Goal: Transaction & Acquisition: Purchase product/service

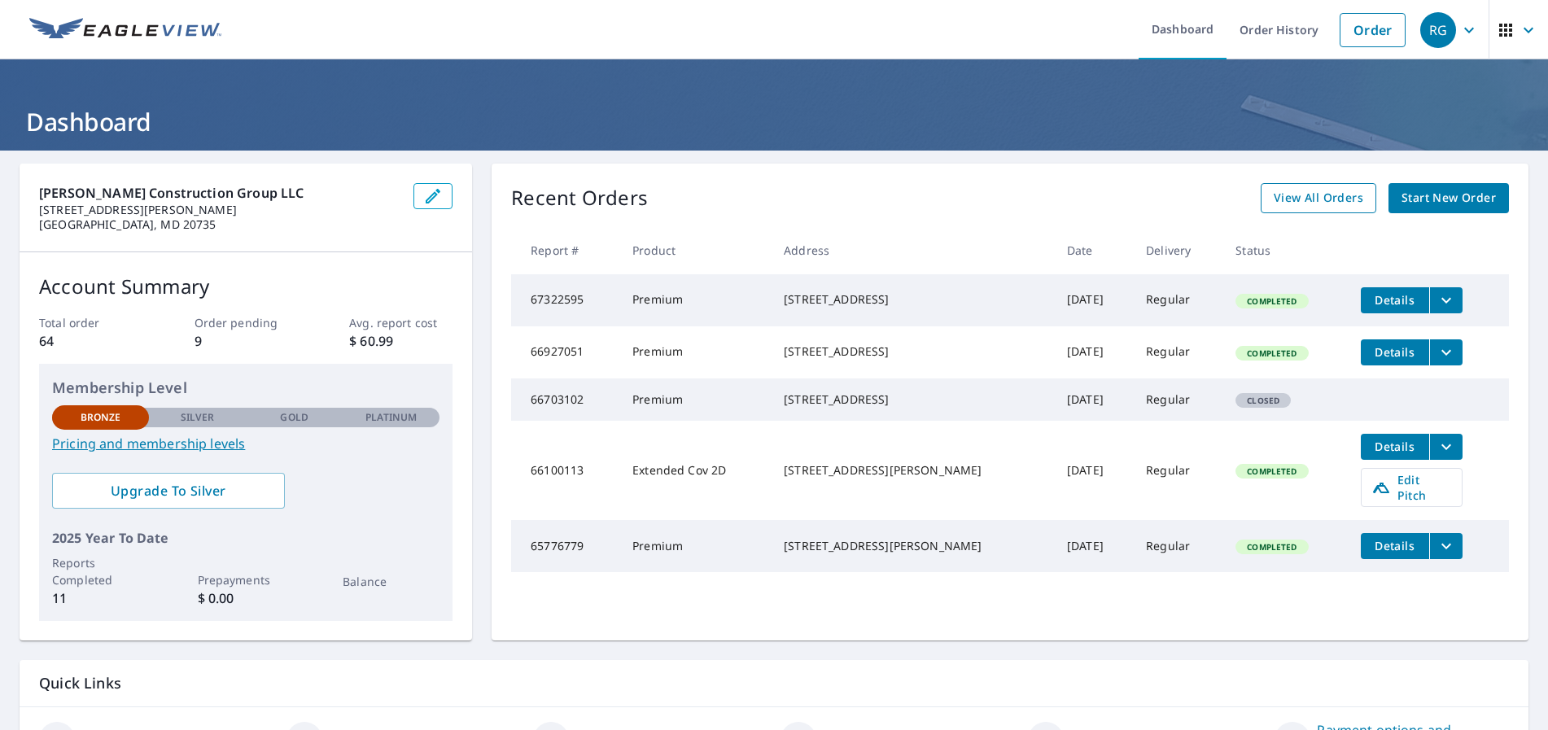
click at [1300, 189] on span "View All Orders" at bounding box center [1319, 198] width 90 height 20
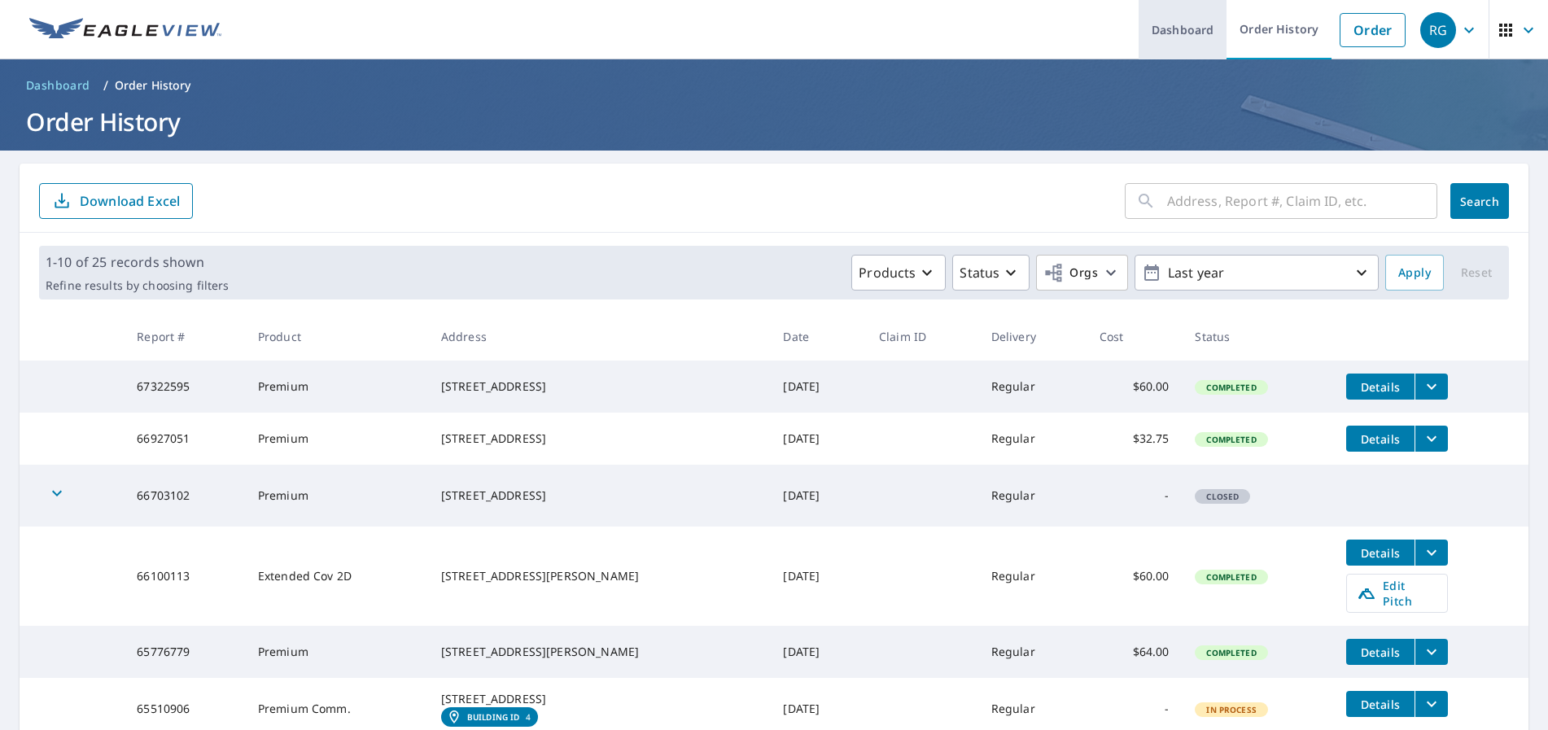
click at [1179, 28] on link "Dashboard" at bounding box center [1183, 29] width 88 height 59
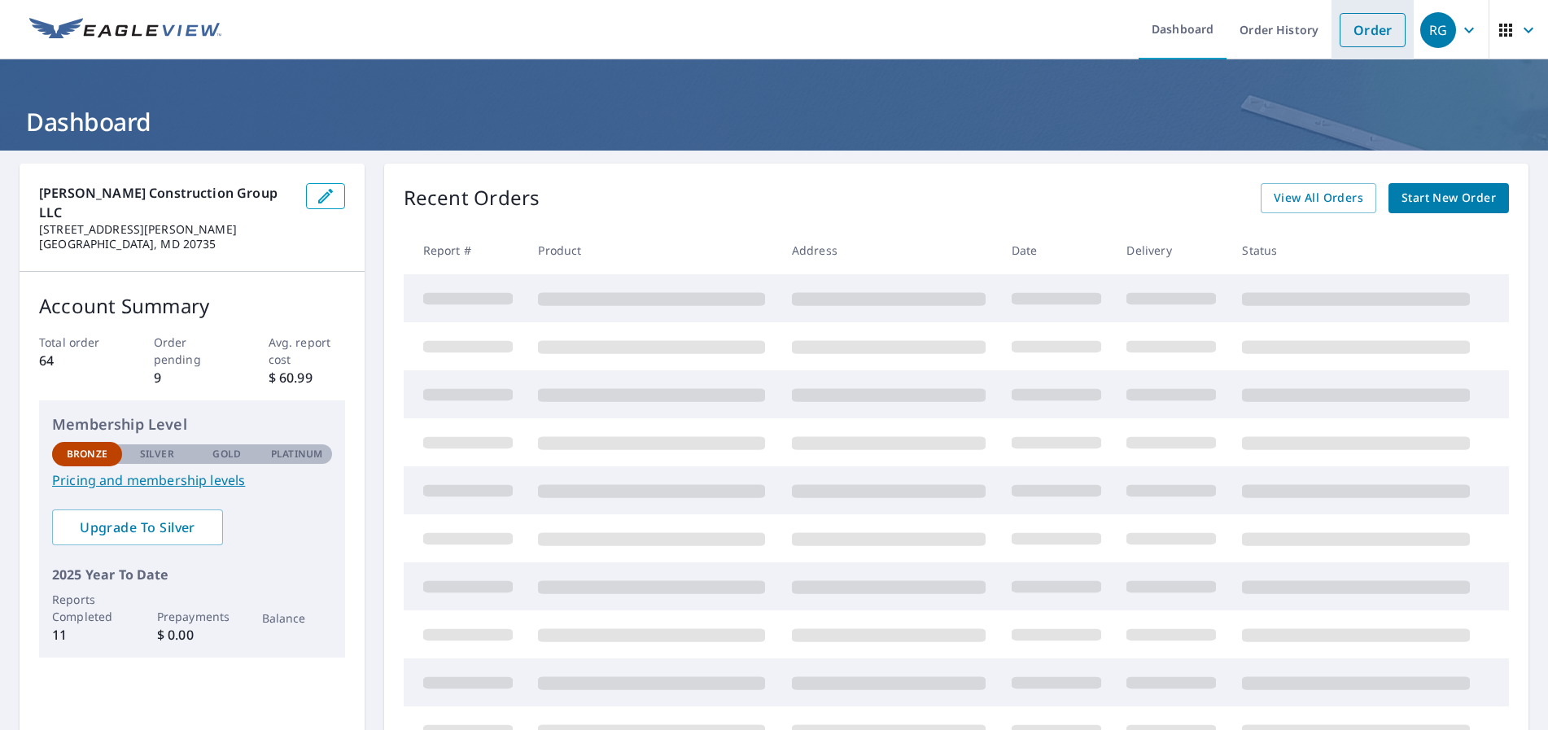
click at [1373, 27] on link "Order" at bounding box center [1373, 30] width 66 height 34
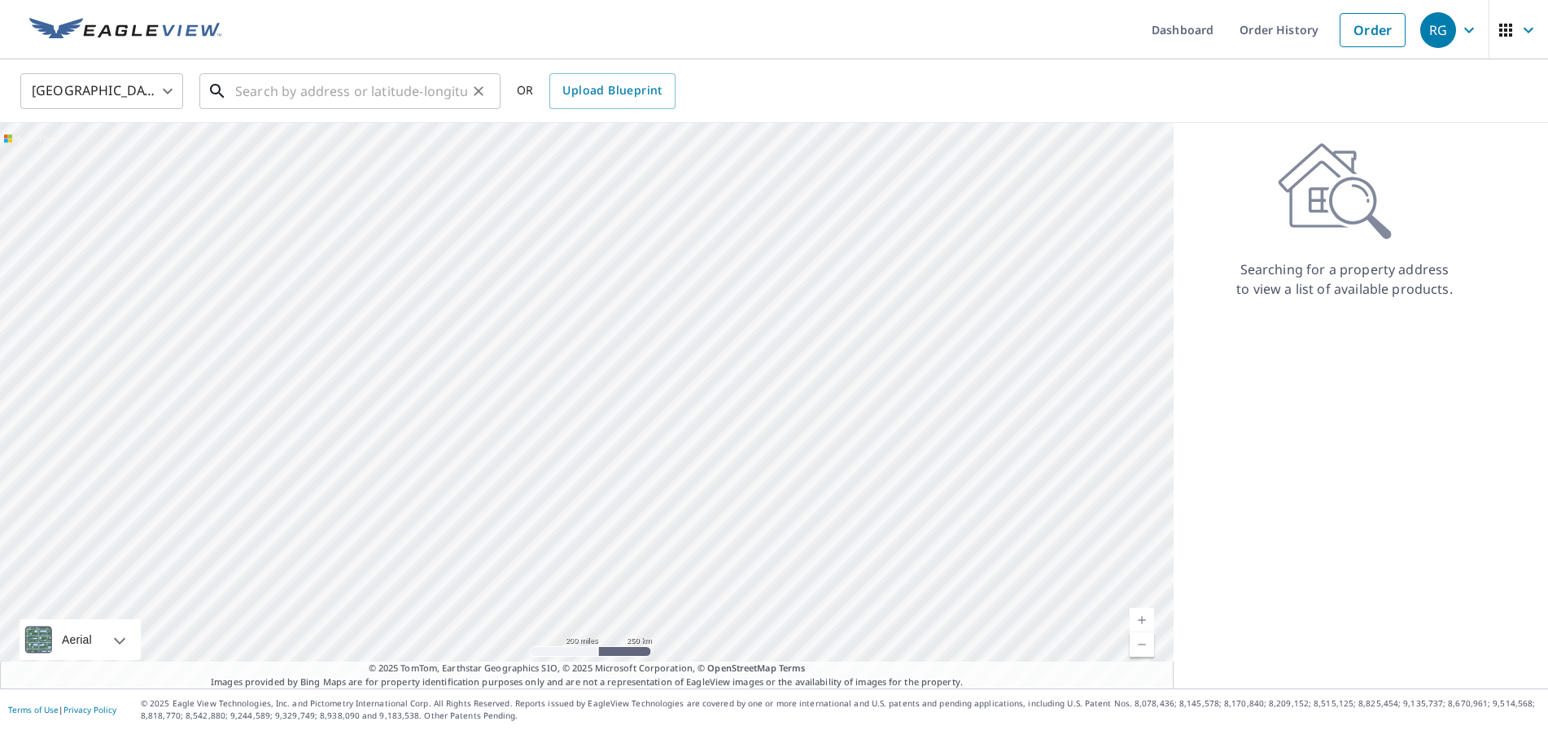
click at [286, 100] on input "text" at bounding box center [351, 91] width 232 height 46
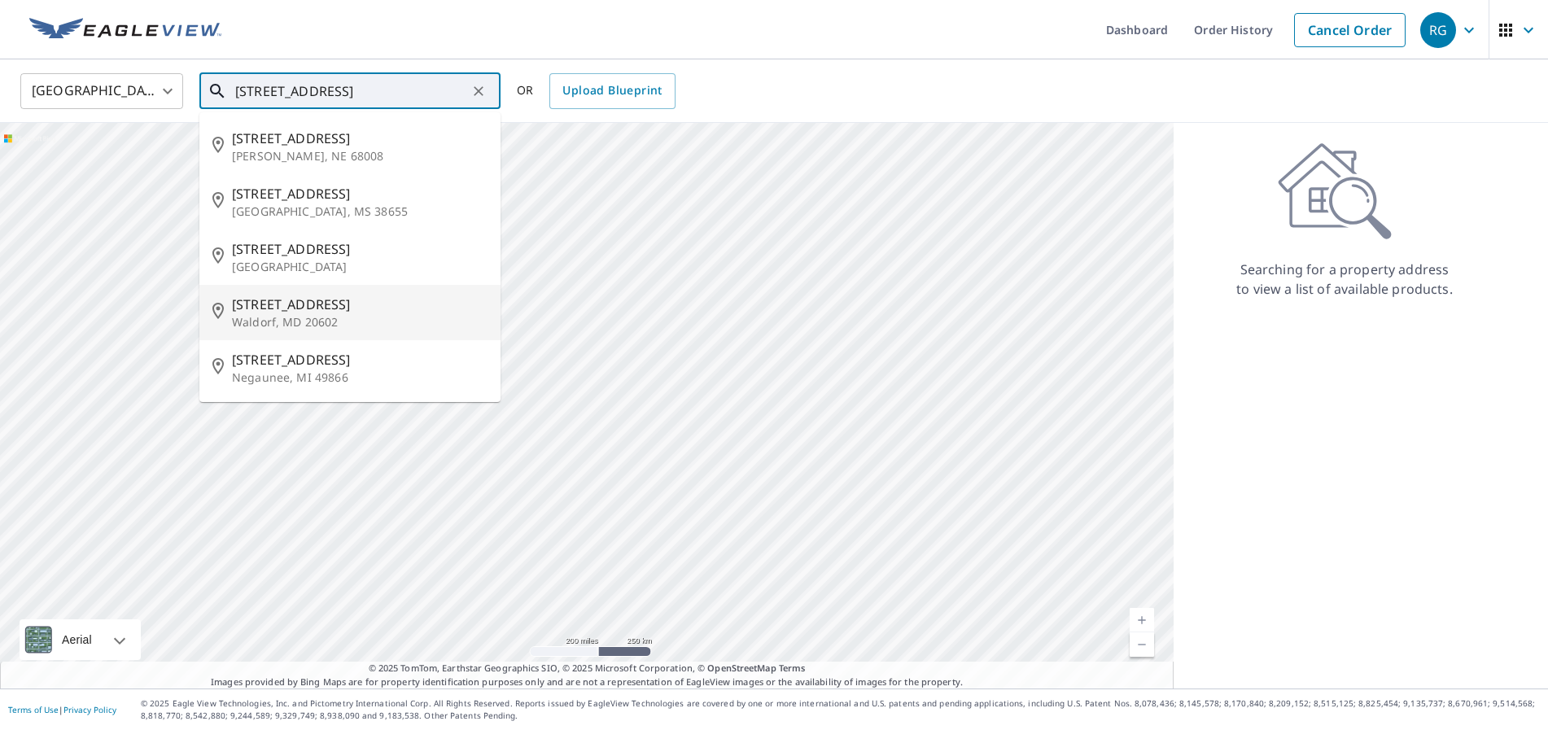
click at [342, 329] on p "Waldorf, MD 20602" at bounding box center [360, 322] width 256 height 16
type input "[STREET_ADDRESS][PERSON_NAME]"
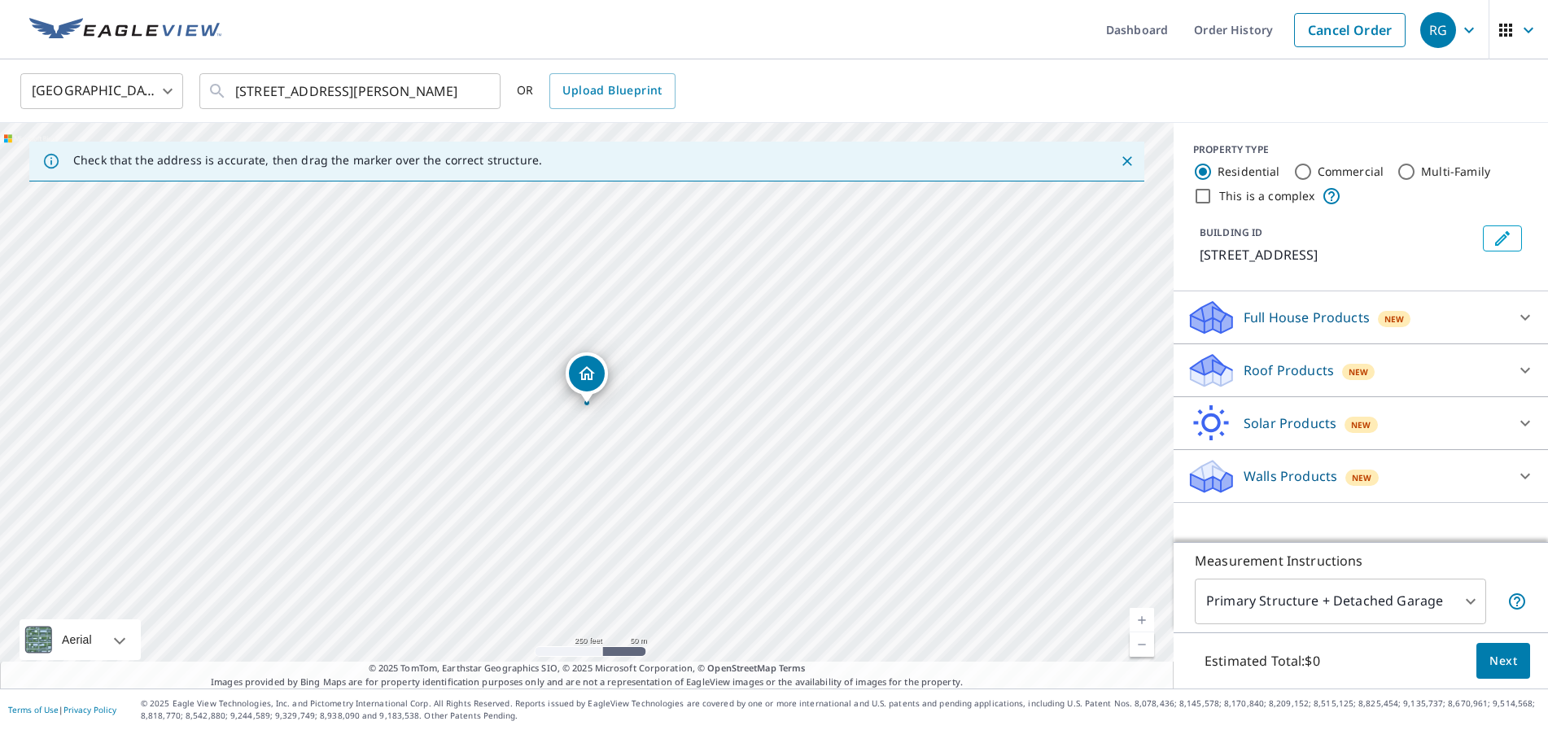
click at [1145, 623] on link "Current Level 17, Zoom In" at bounding box center [1142, 620] width 24 height 24
click at [1145, 623] on link "Current Level 19, Zoom In" at bounding box center [1142, 620] width 24 height 24
click at [1207, 199] on input "This is a complex" at bounding box center [1203, 196] width 20 height 20
checkbox input "true"
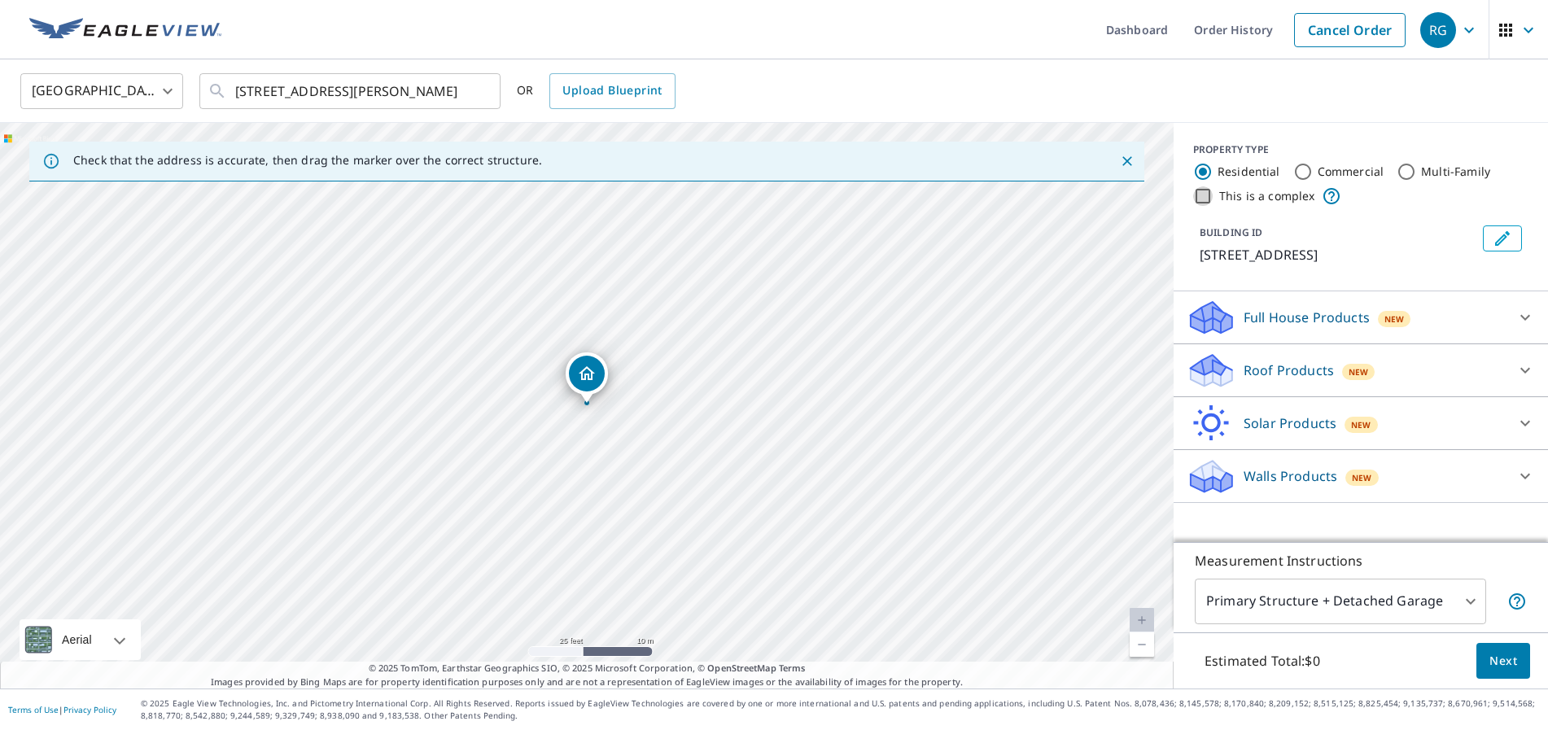
radio input "false"
radio input "true"
type input "4"
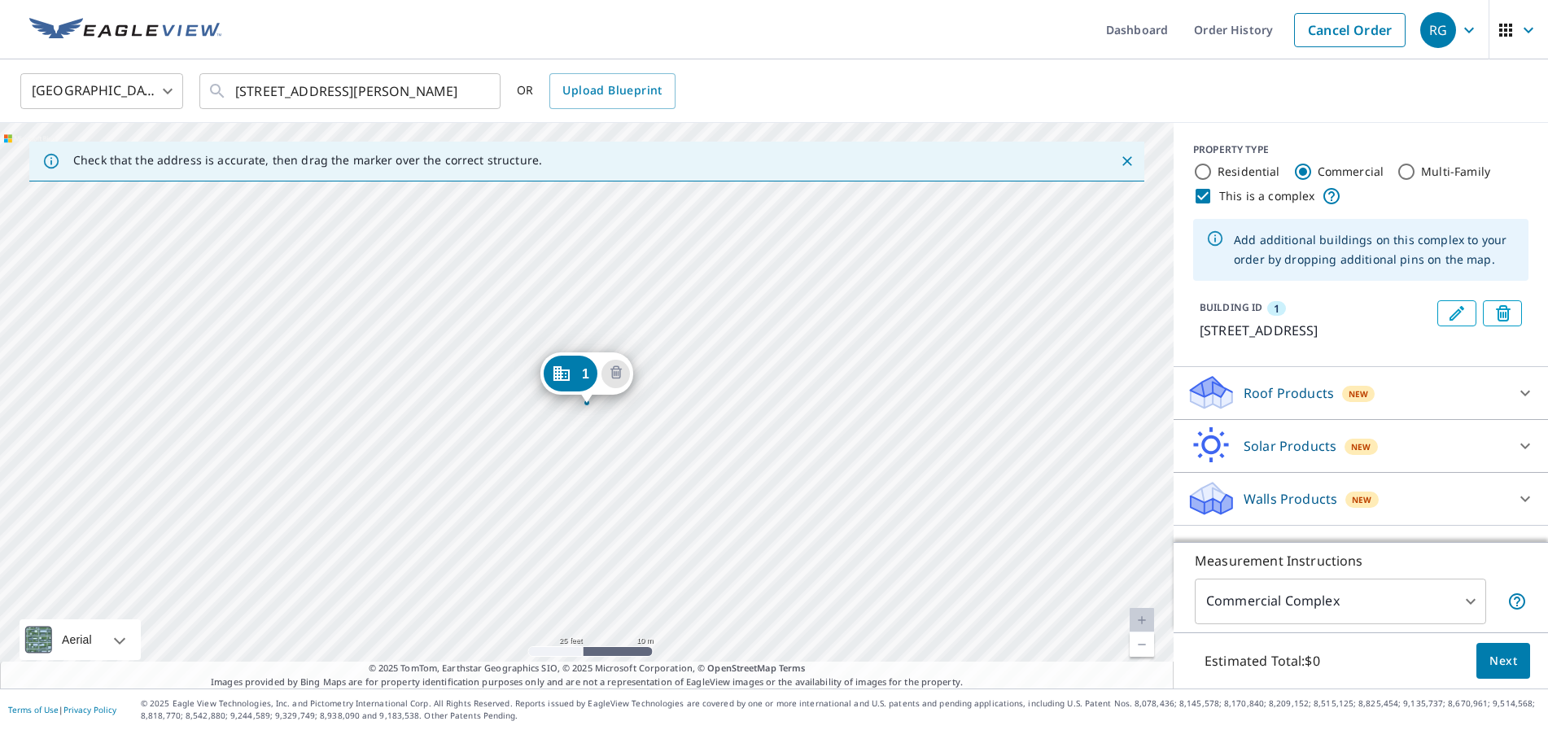
click at [1208, 195] on input "This is a complex" at bounding box center [1203, 196] width 20 height 20
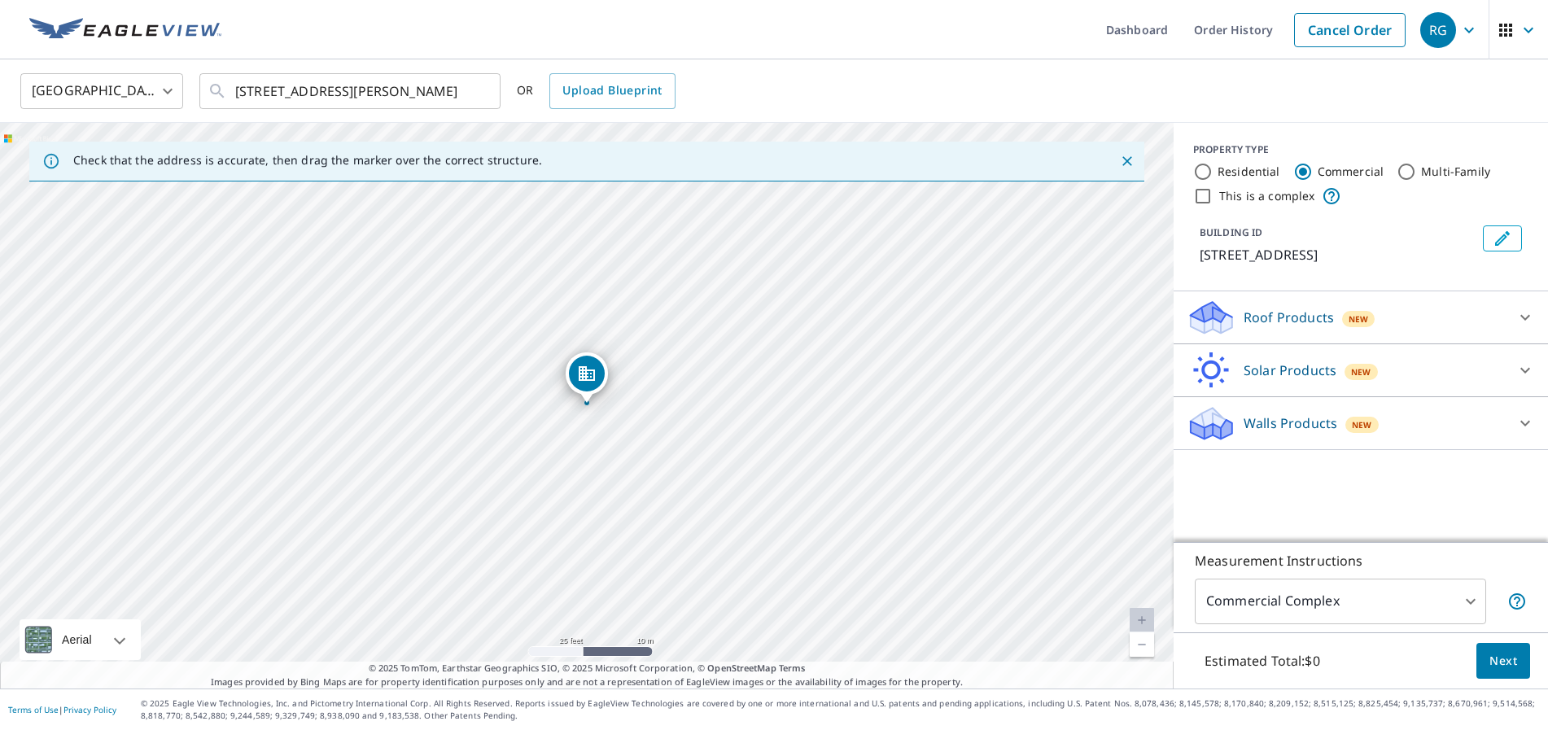
click at [1206, 197] on input "This is a complex" at bounding box center [1203, 196] width 20 height 20
checkbox input "true"
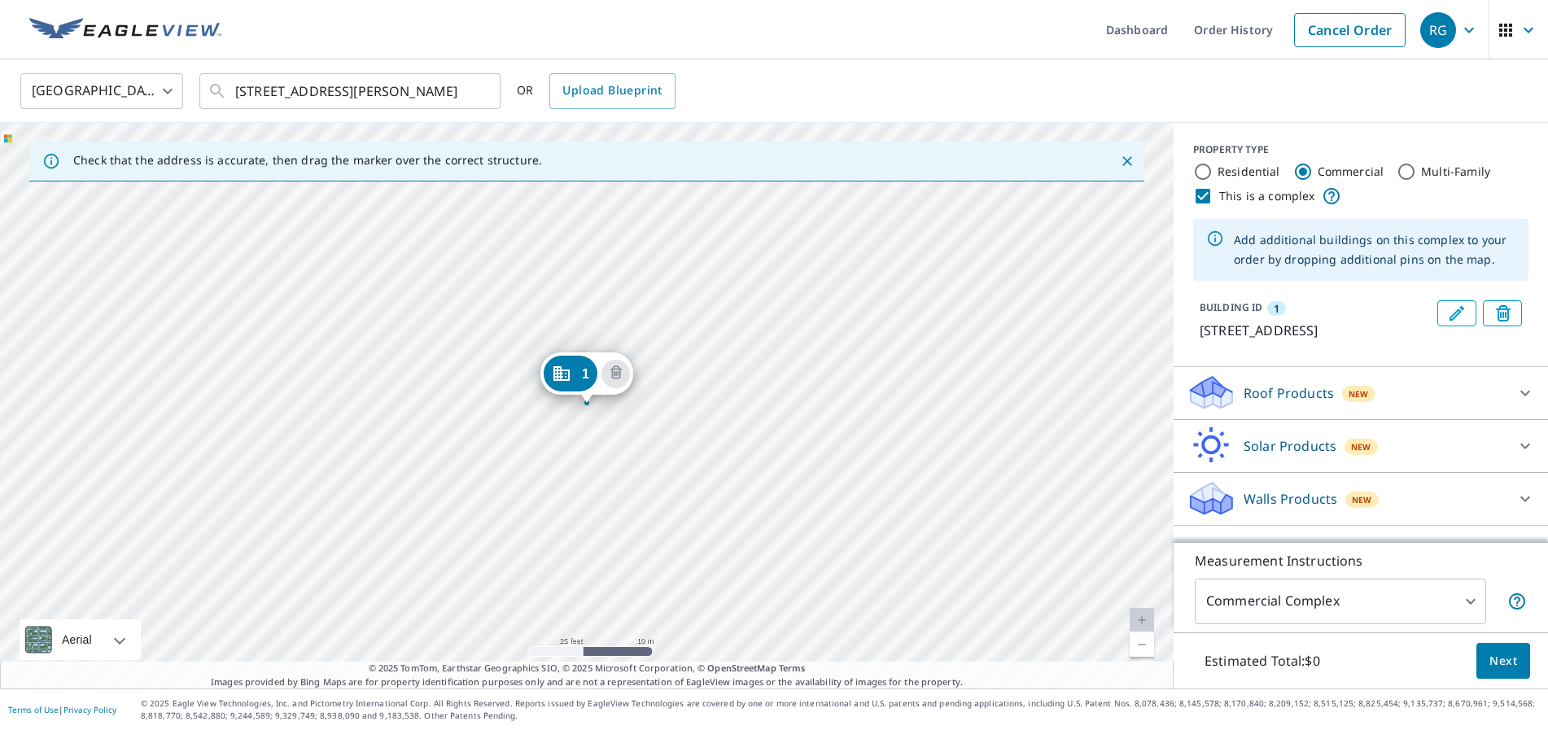
click at [532, 391] on div "[STREET_ADDRESS][PERSON_NAME]" at bounding box center [587, 406] width 1174 height 566
click at [588, 374] on span "1" at bounding box center [585, 374] width 7 height 12
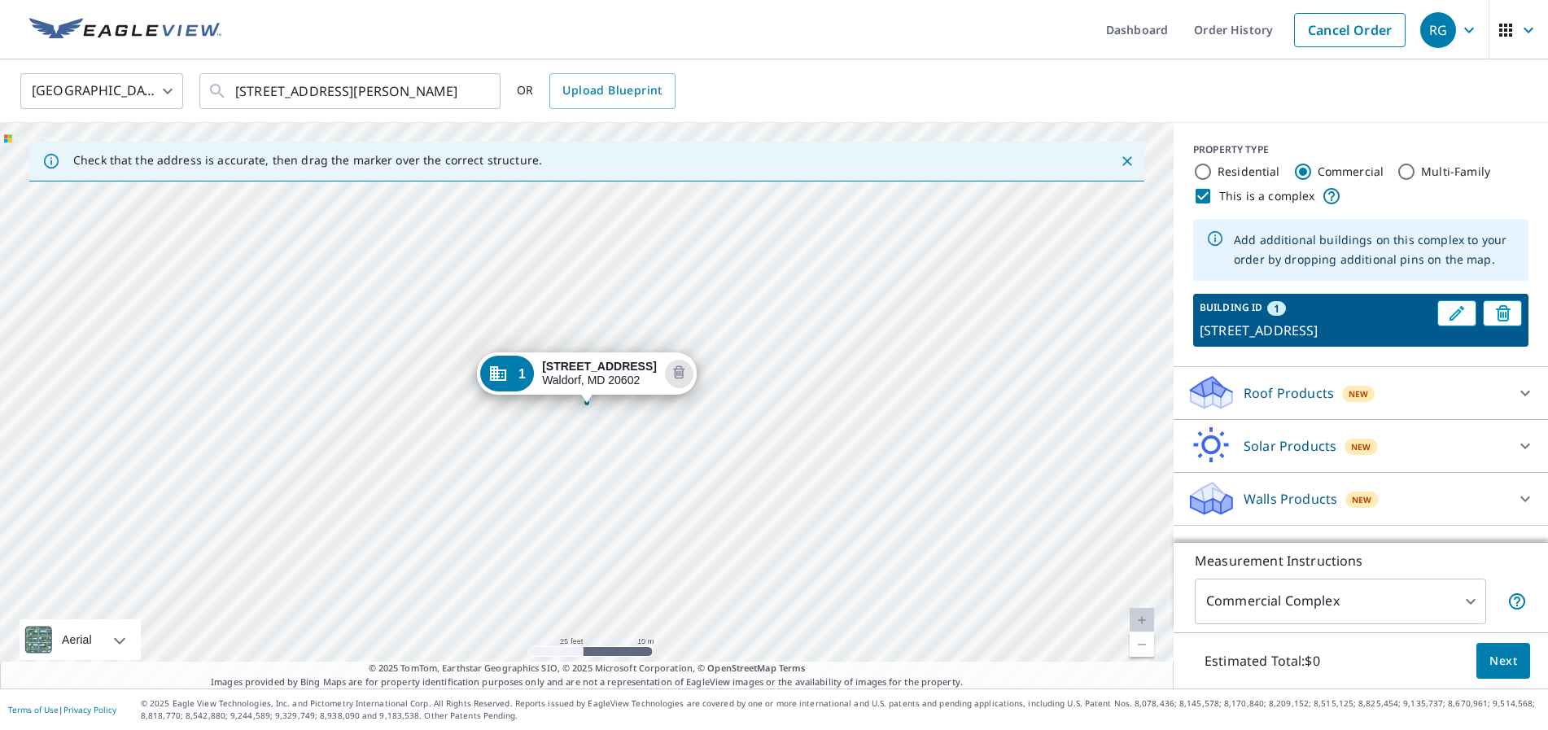
click at [517, 417] on div "[STREET_ADDRESS][PERSON_NAME]" at bounding box center [587, 406] width 1174 height 566
drag, startPoint x: 508, startPoint y: 421, endPoint x: 552, endPoint y: 378, distance: 61.0
click at [509, 421] on div "[STREET_ADDRESS][PERSON_NAME]" at bounding box center [587, 406] width 1174 height 566
drag, startPoint x: 580, startPoint y: 372, endPoint x: 553, endPoint y: 356, distance: 31.7
click at [537, 414] on div "[STREET_ADDRESS][PERSON_NAME]" at bounding box center [587, 406] width 1174 height 566
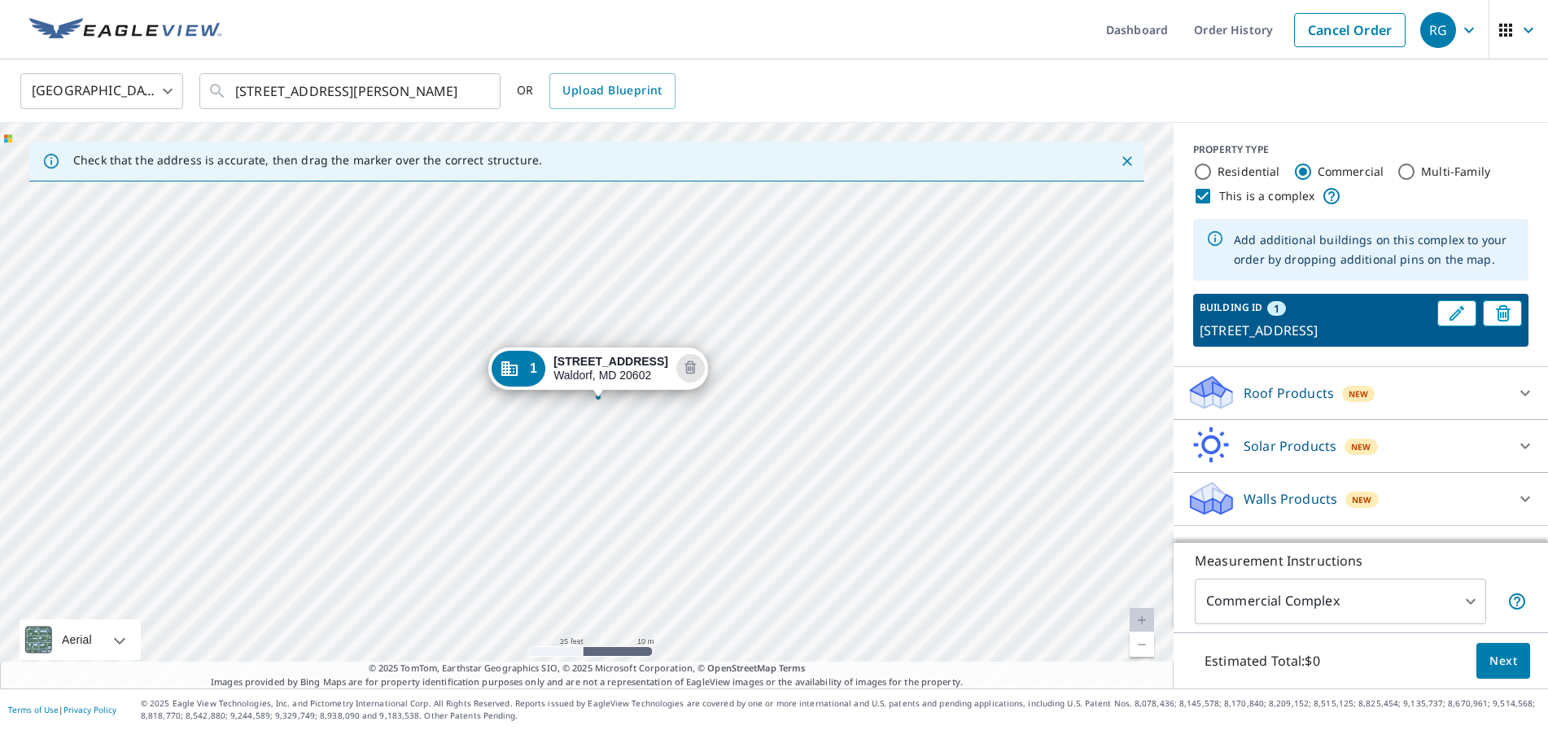
drag, startPoint x: 534, startPoint y: 379, endPoint x: 545, endPoint y: 374, distance: 12.7
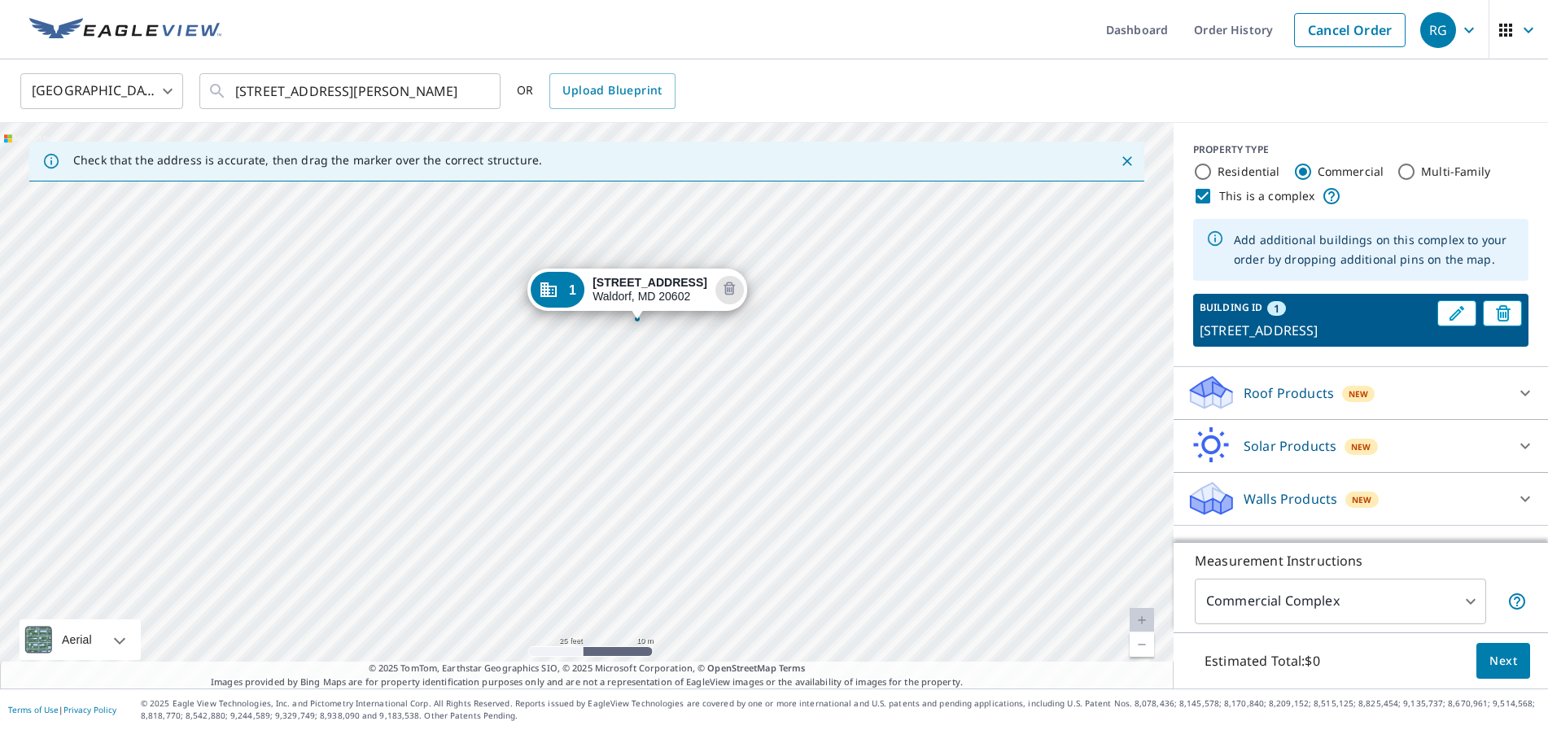
drag, startPoint x: 814, startPoint y: 549, endPoint x: 867, endPoint y: 487, distance: 82.0
click at [867, 487] on div "[STREET_ADDRESS][PERSON_NAME]" at bounding box center [587, 406] width 1174 height 566
click at [733, 287] on icon "Delete building 1" at bounding box center [729, 291] width 20 height 20
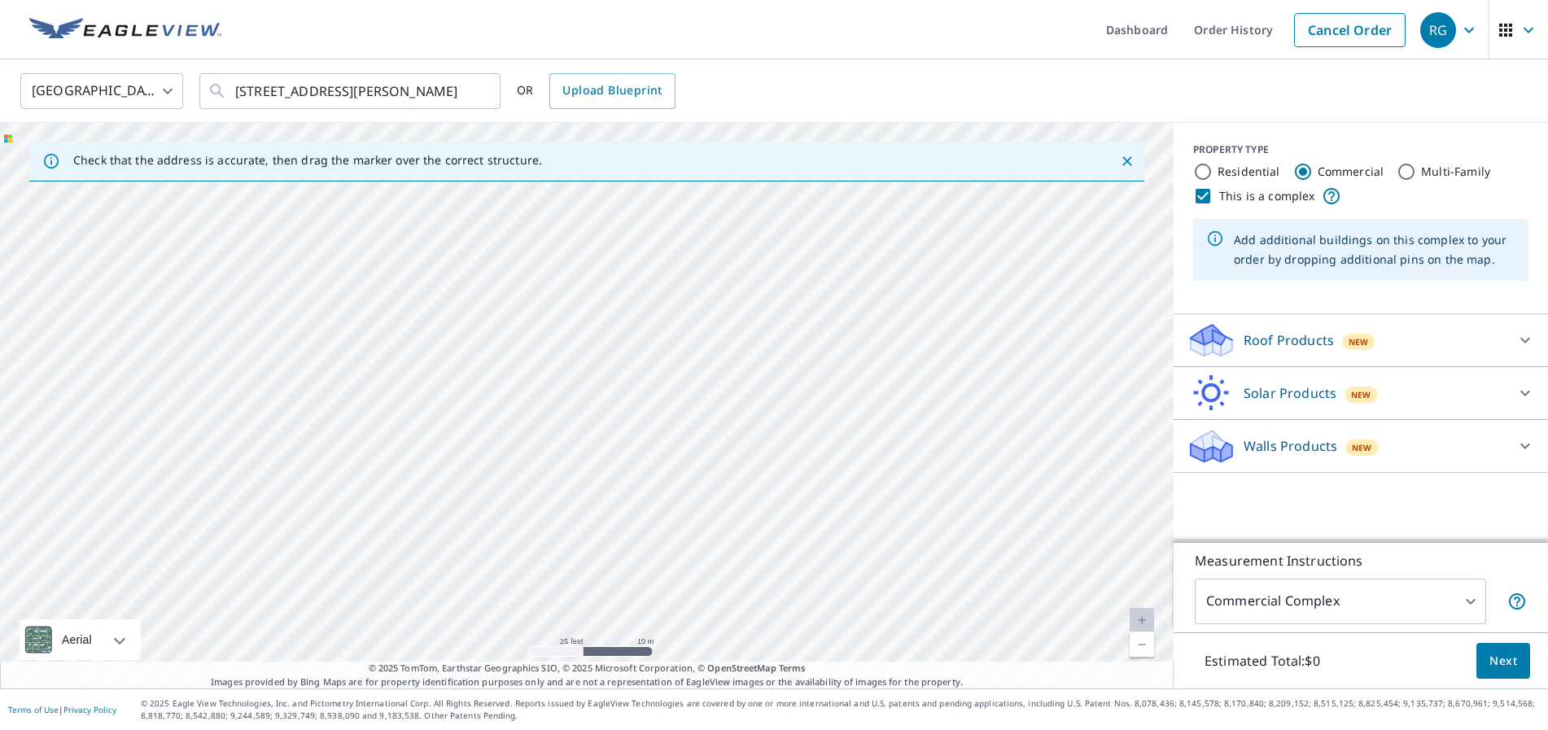
click at [400, 375] on div at bounding box center [587, 406] width 1174 height 566
click at [571, 406] on div at bounding box center [587, 406] width 1174 height 566
type input "[STREET_ADDRESS]"
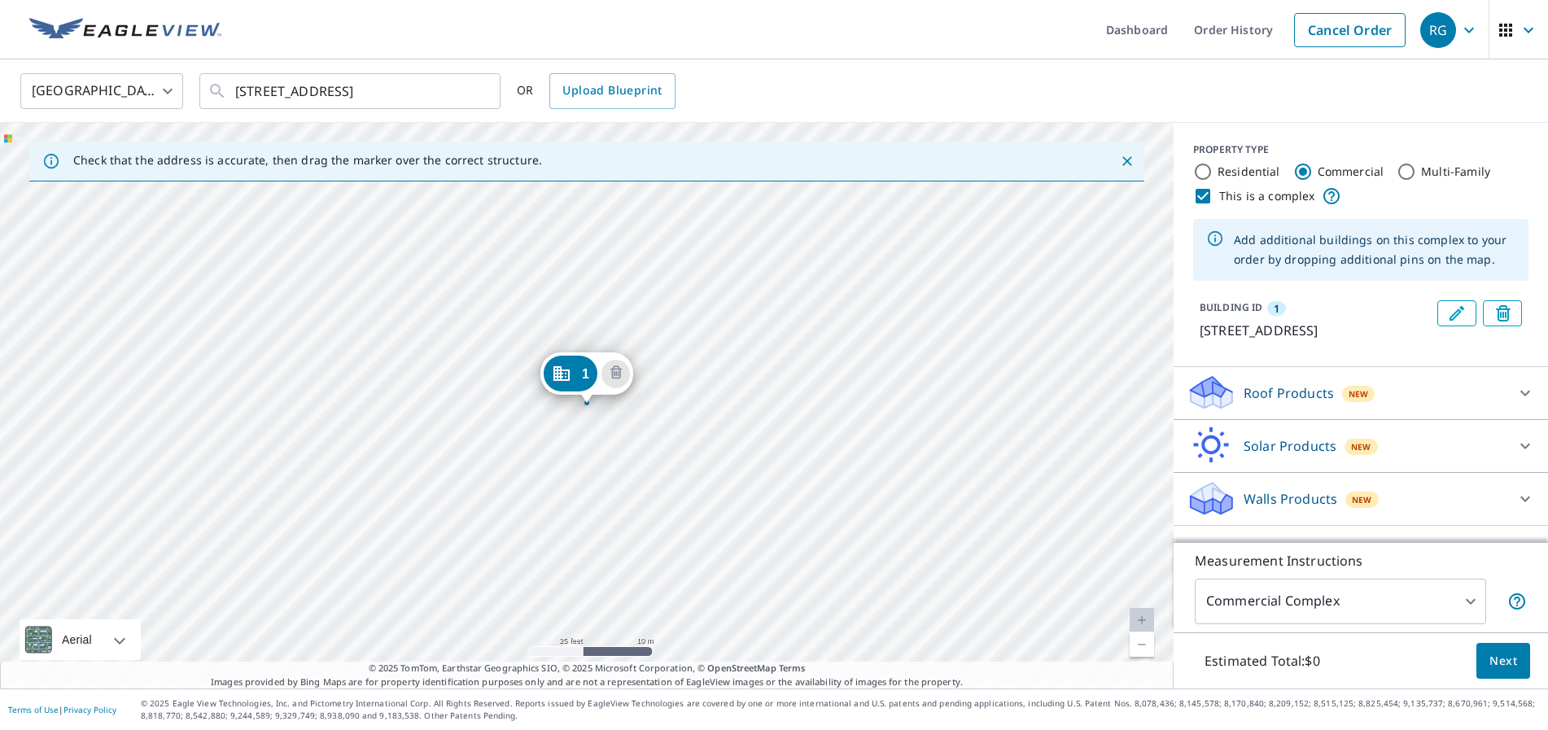
click at [1457, 320] on icon "Edit building 1" at bounding box center [1457, 314] width 20 height 20
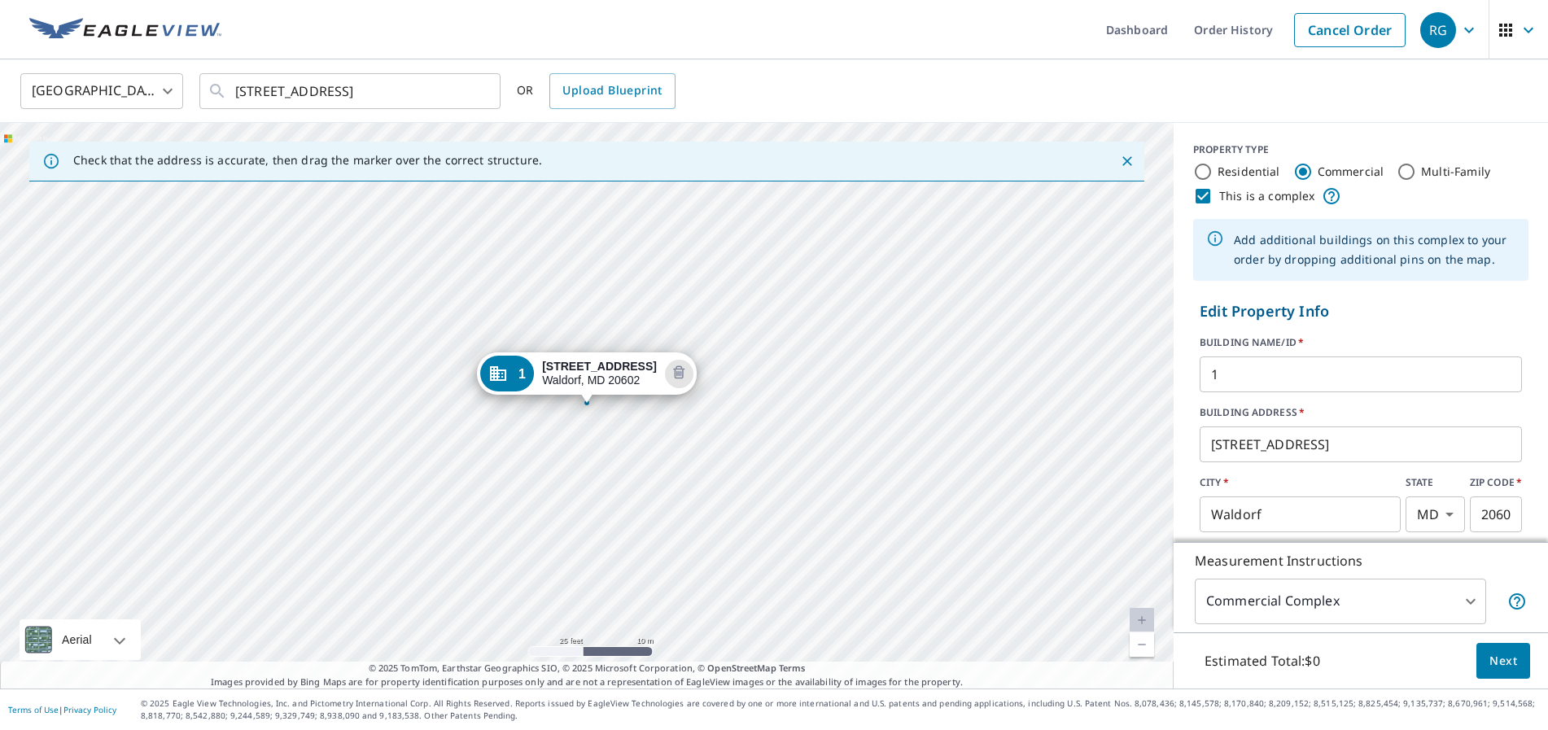
click at [1457, 320] on p "Edit Property Info" at bounding box center [1361, 311] width 322 height 22
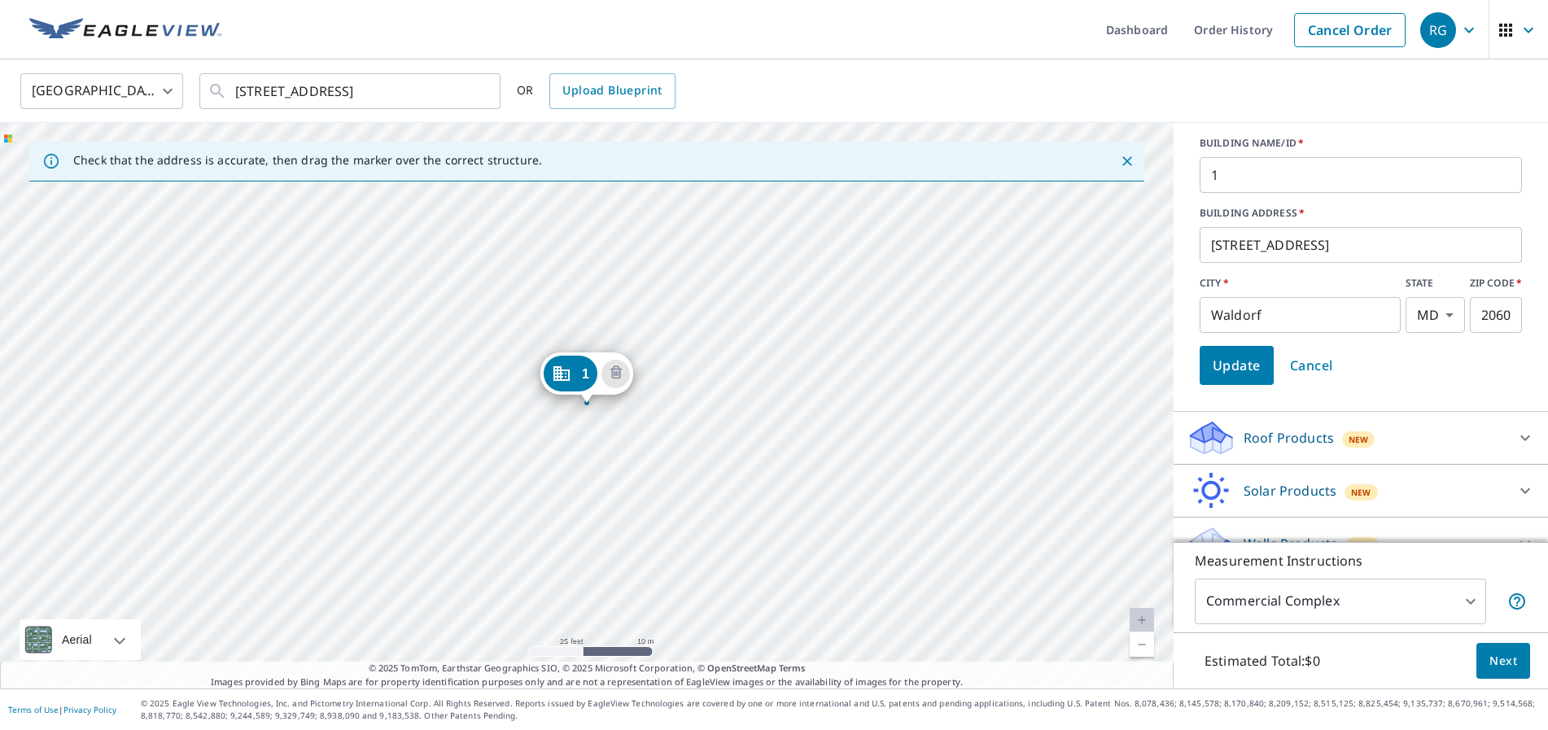
click at [1316, 359] on span "Cancel" at bounding box center [1311, 365] width 43 height 23
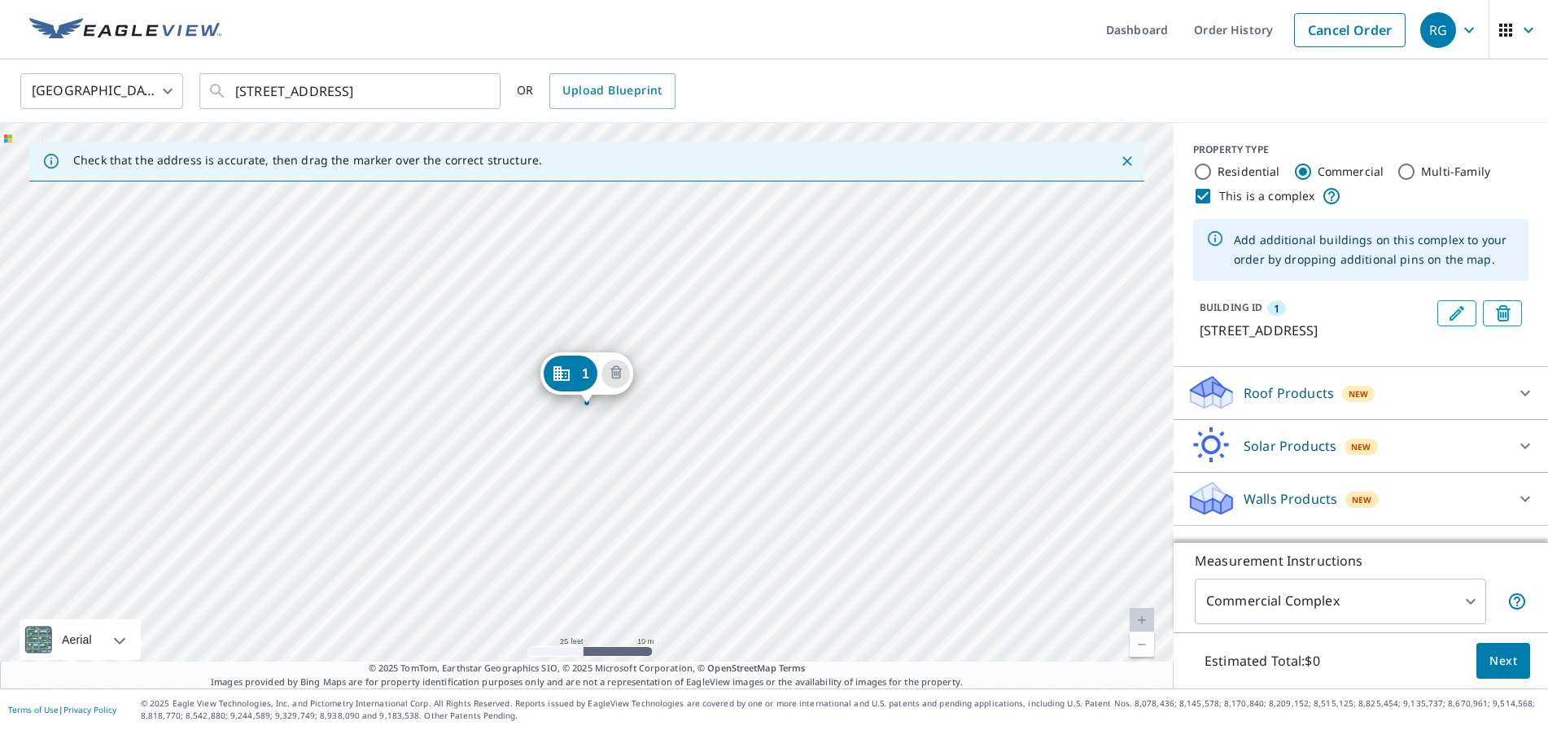
scroll to position [3, 0]
click at [1518, 309] on button "Delete building 1" at bounding box center [1502, 313] width 39 height 26
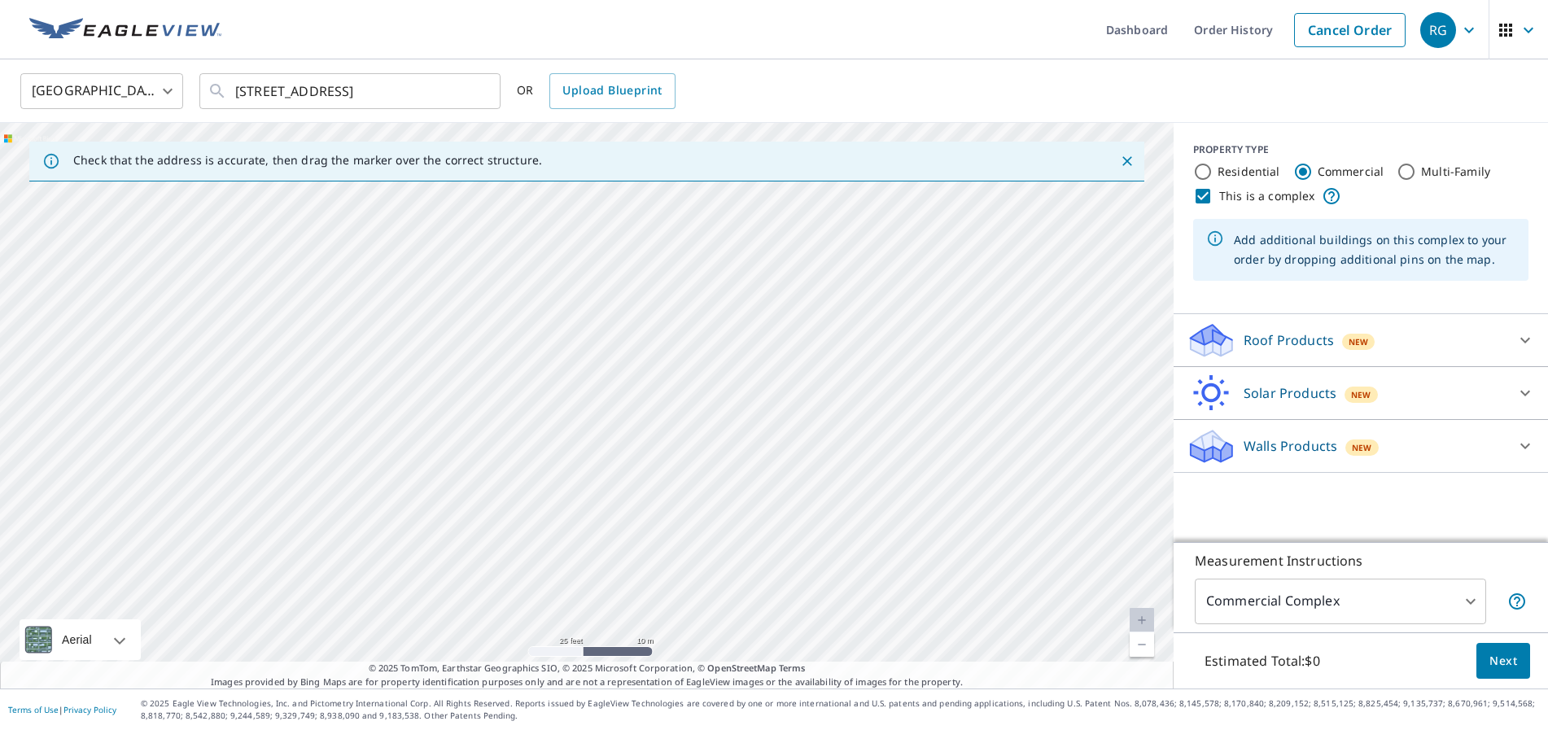
scroll to position [0, 0]
click at [519, 390] on div at bounding box center [587, 406] width 1174 height 566
click at [585, 408] on div at bounding box center [587, 406] width 1174 height 566
click at [581, 413] on div at bounding box center [587, 406] width 1174 height 566
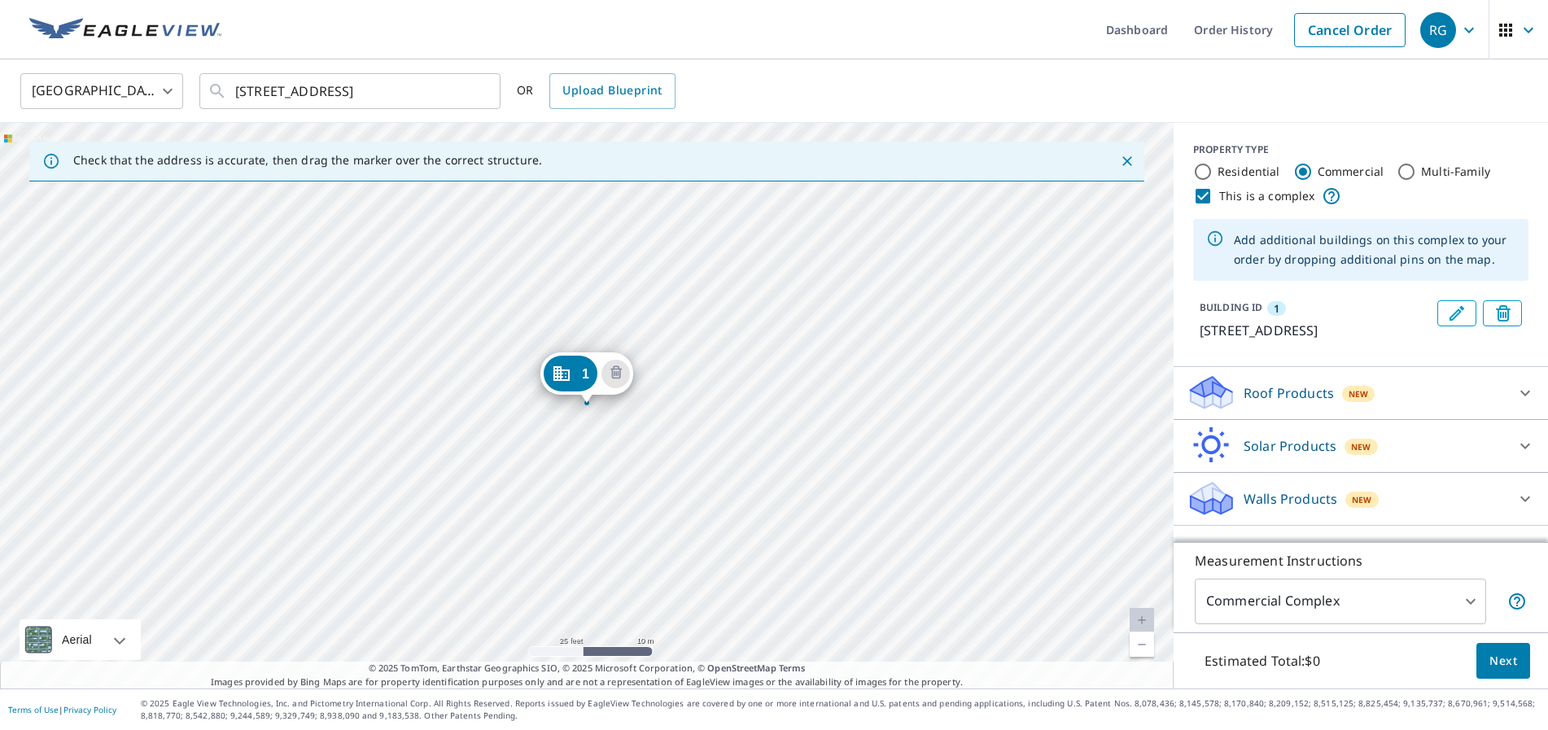
click at [537, 404] on div "[STREET_ADDRESS][PERSON_NAME]" at bounding box center [587, 406] width 1174 height 566
click at [522, 402] on div "[STREET_ADDRESS][PERSON_NAME]" at bounding box center [587, 406] width 1174 height 566
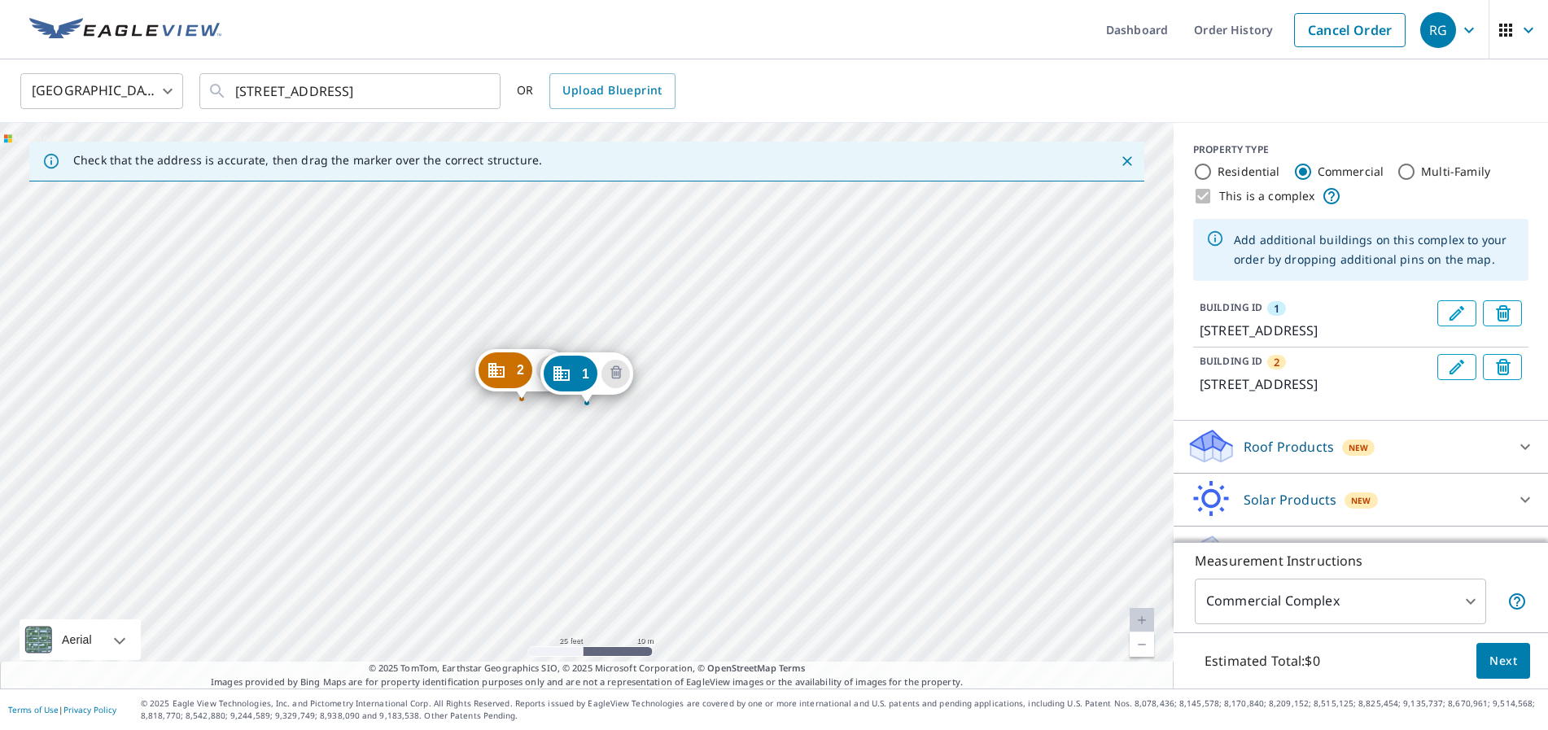
click at [470, 395] on div "[GEOGRAPHIC_DATA][STREET_ADDRESS][PERSON_NAME] [GEOGRAPHIC_DATA][STREET_ADDRESS…" at bounding box center [587, 406] width 1174 height 566
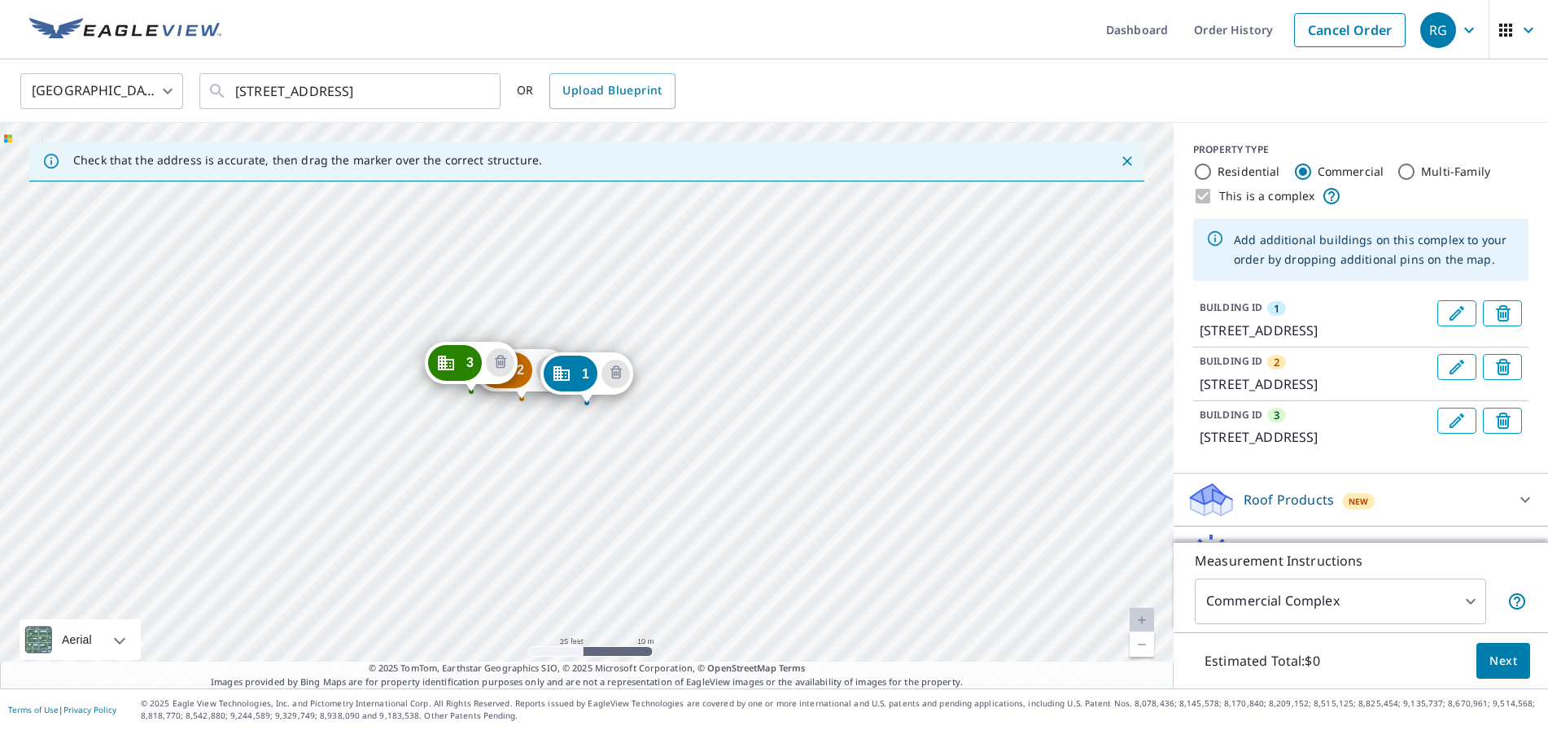
click at [399, 384] on div "[GEOGRAPHIC_DATA][STREET_ADDRESS][PERSON_NAME] [GEOGRAPHIC_DATA][STREET_ADDRESS…" at bounding box center [587, 406] width 1174 height 566
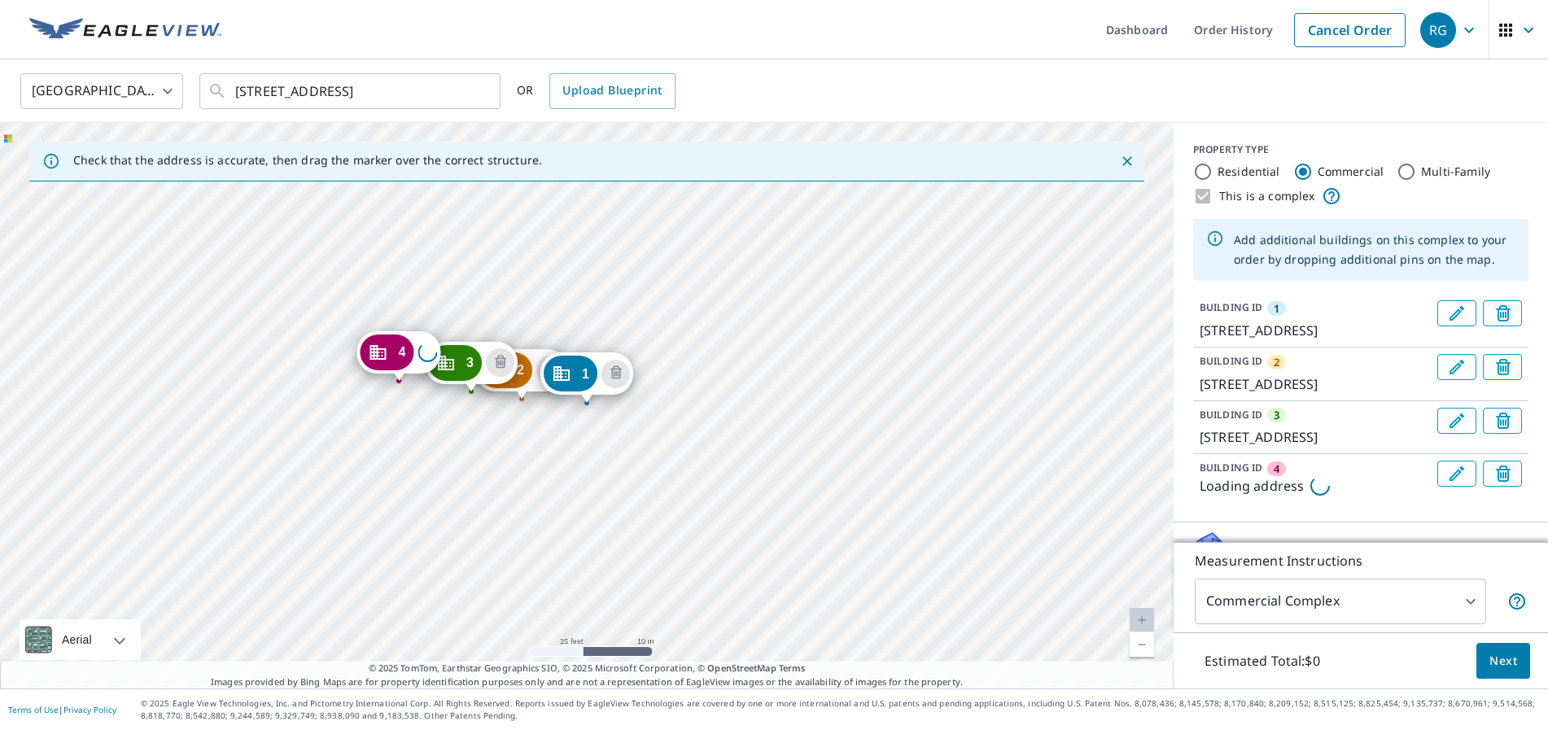
click at [399, 384] on div "[GEOGRAPHIC_DATA][STREET_ADDRESS][PERSON_NAME] [GEOGRAPHIC_DATA][STREET_ADDRESS…" at bounding box center [587, 406] width 1174 height 566
click at [323, 439] on div "[GEOGRAPHIC_DATA][STREET_ADDRESS][PERSON_NAME] [GEOGRAPHIC_DATA][STREET_ADDRESS…" at bounding box center [587, 406] width 1174 height 566
click at [318, 448] on div "[GEOGRAPHIC_DATA][STREET_ADDRESS][PERSON_NAME] [GEOGRAPHIC_DATA][STREET_ADDRESS…" at bounding box center [587, 406] width 1174 height 566
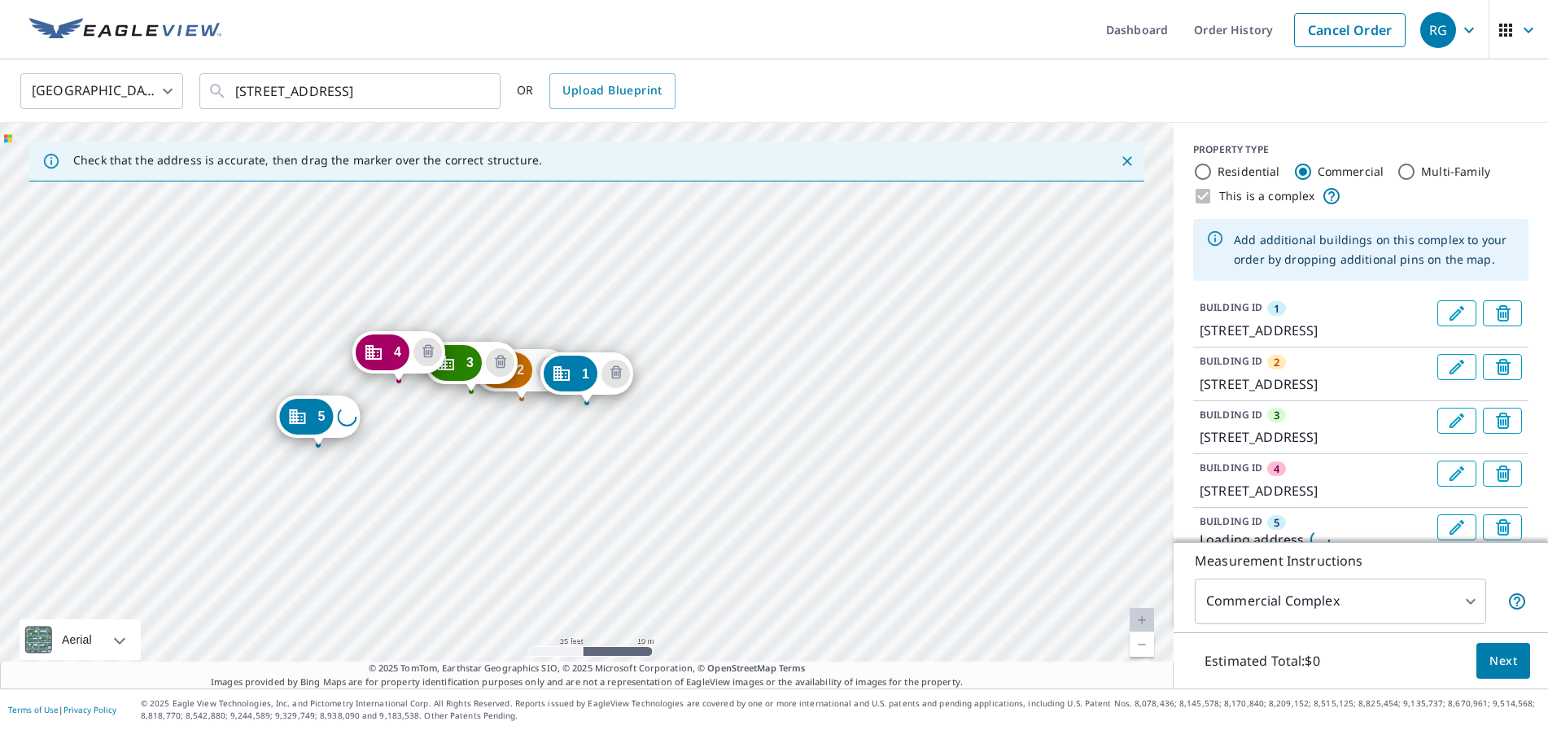
click at [318, 448] on div "[GEOGRAPHIC_DATA][PERSON_NAME] [GEOGRAPHIC_DATA][STREET_ADDRESS][PERSON_NAME] […" at bounding box center [587, 406] width 1174 height 566
drag, startPoint x: 309, startPoint y: 422, endPoint x: 304, endPoint y: 491, distance: 68.5
click at [295, 550] on div "[GEOGRAPHIC_DATA][PERSON_NAME] [GEOGRAPHIC_DATA] [GEOGRAPHIC_DATA] [GEOGRAPHIC_…" at bounding box center [587, 406] width 1174 height 566
click at [295, 551] on div "[GEOGRAPHIC_DATA][PERSON_NAME] [GEOGRAPHIC_DATA] [GEOGRAPHIC_DATA] [GEOGRAPHIC_…" at bounding box center [587, 406] width 1174 height 566
click at [295, 548] on div "[GEOGRAPHIC_DATA][PERSON_NAME] [GEOGRAPHIC_DATA] [GEOGRAPHIC_DATA] [GEOGRAPHIC_…" at bounding box center [587, 406] width 1174 height 566
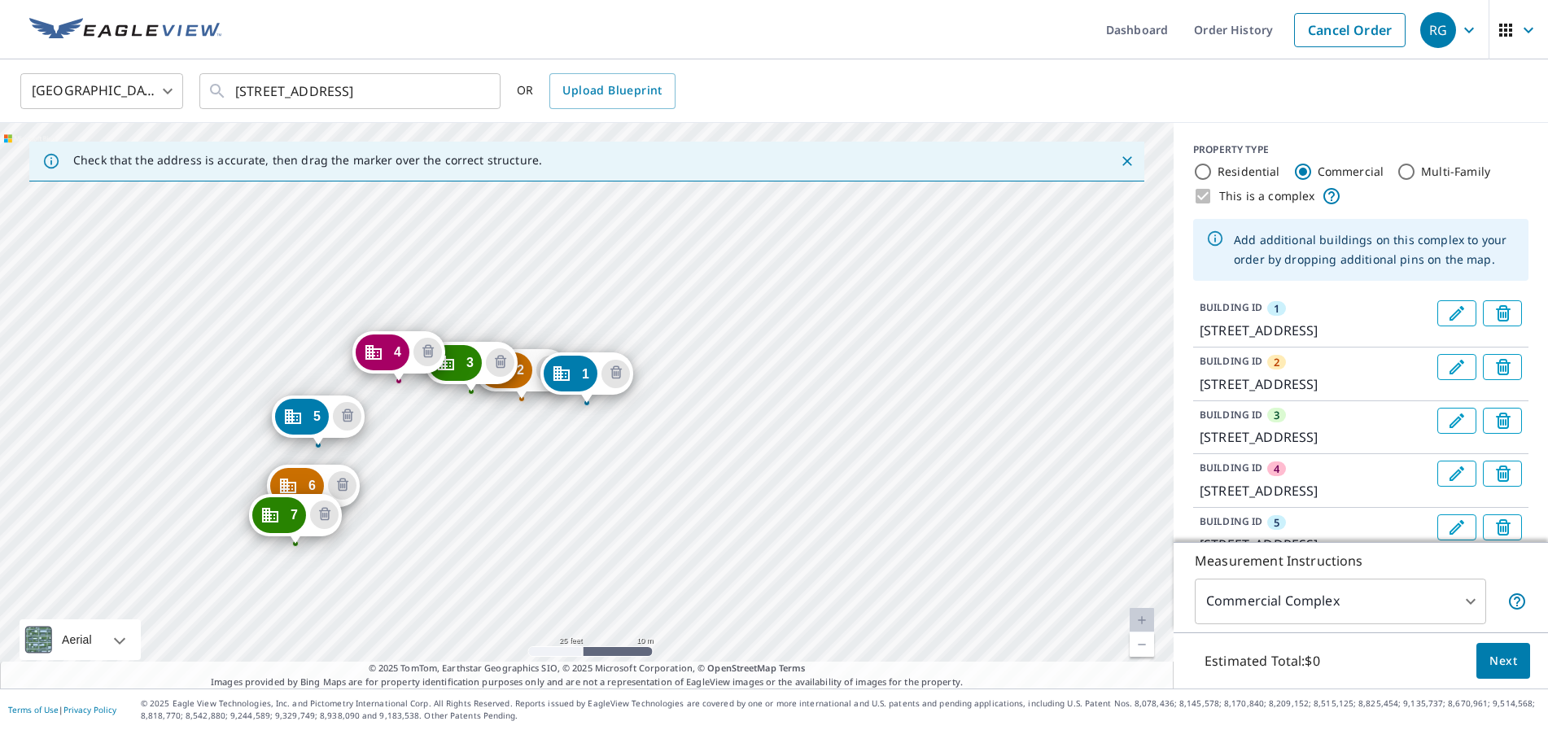
click at [295, 548] on div "[GEOGRAPHIC_DATA][PERSON_NAME] [GEOGRAPHIC_DATA][PERSON_NAME] [GEOGRAPHIC_DATA]…" at bounding box center [587, 406] width 1174 height 566
drag, startPoint x: 292, startPoint y: 522, endPoint x: 281, endPoint y: 590, distance: 69.3
drag, startPoint x: 286, startPoint y: 514, endPoint x: 287, endPoint y: 524, distance: 10.7
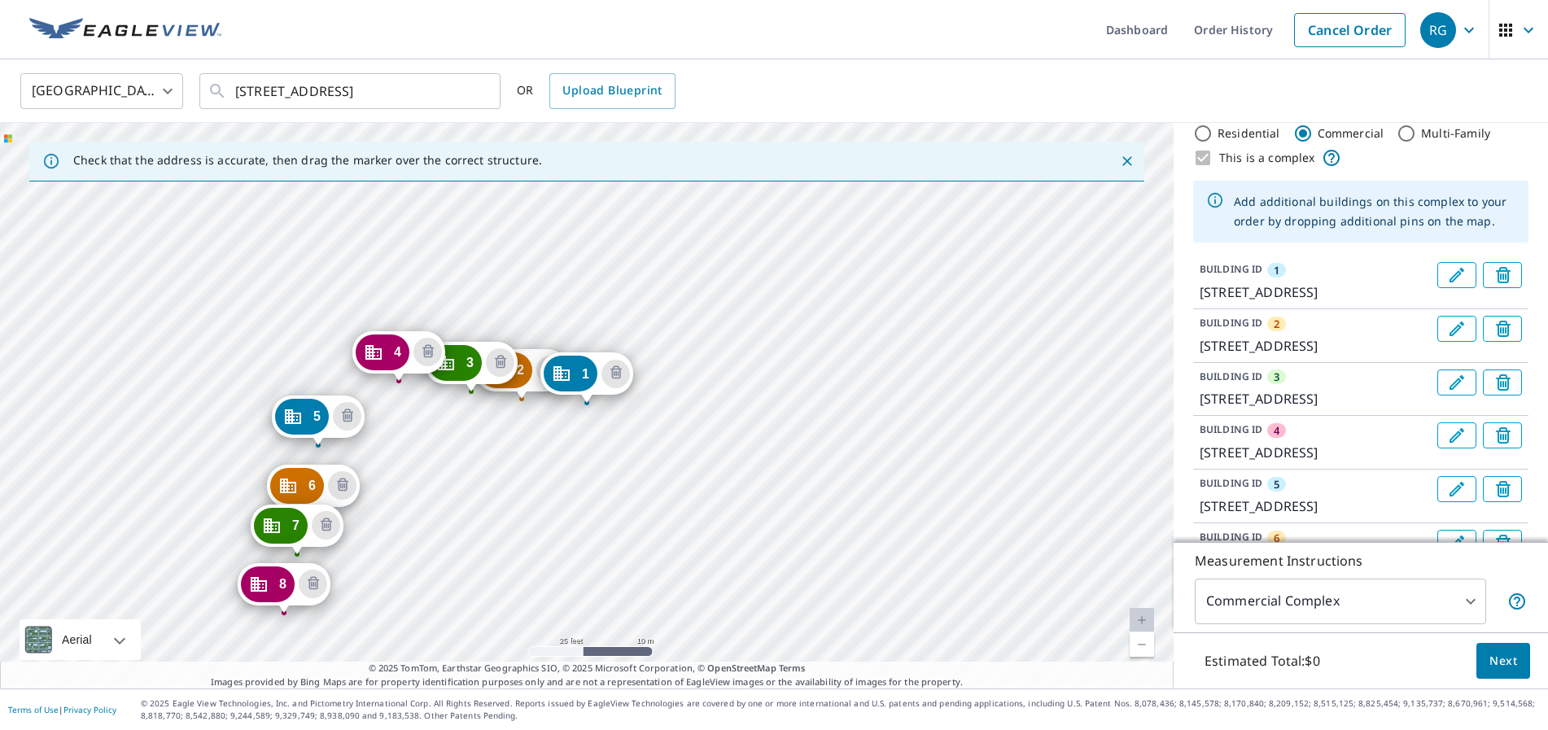
scroll to position [35, 0]
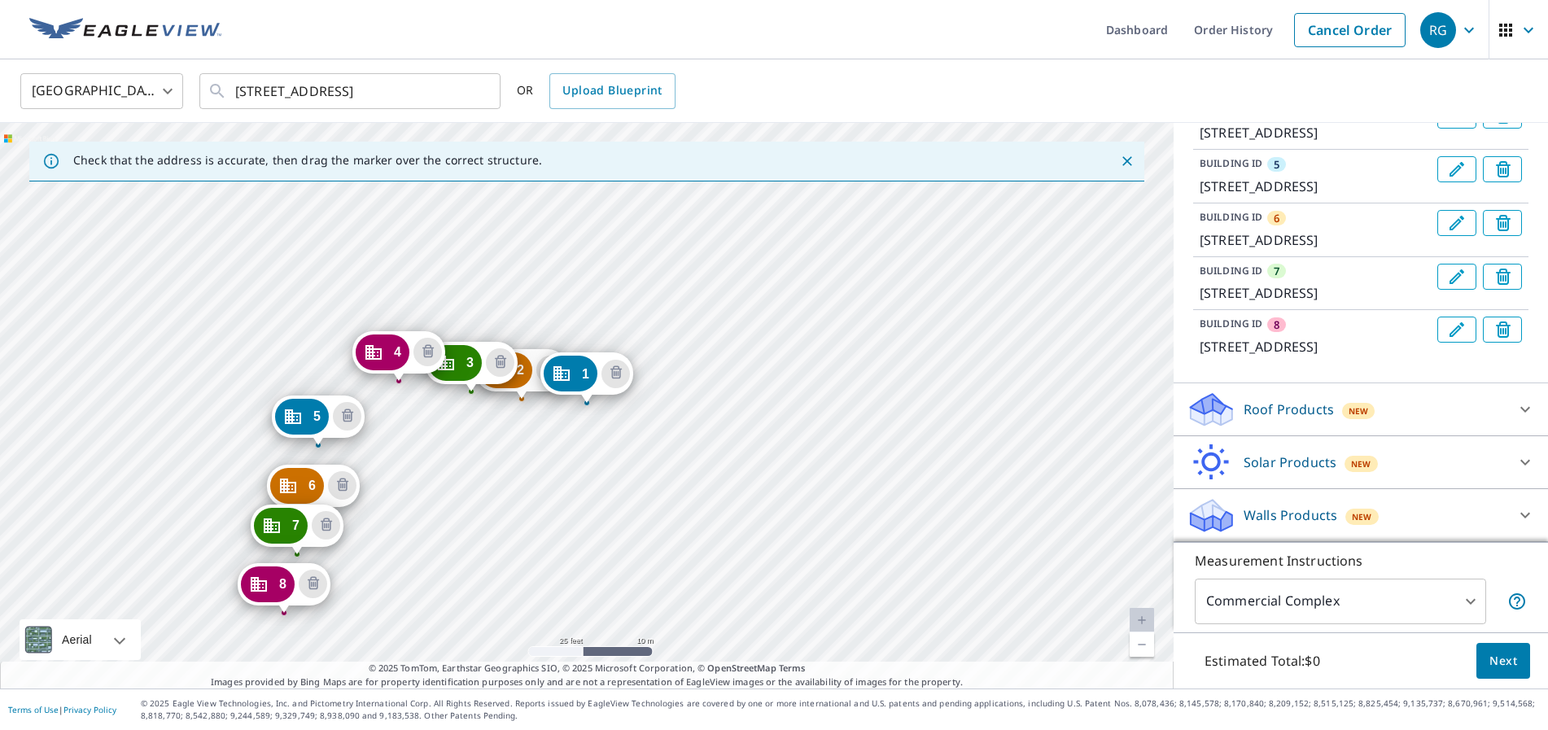
click at [1304, 415] on p "Roof Products" at bounding box center [1289, 410] width 90 height 20
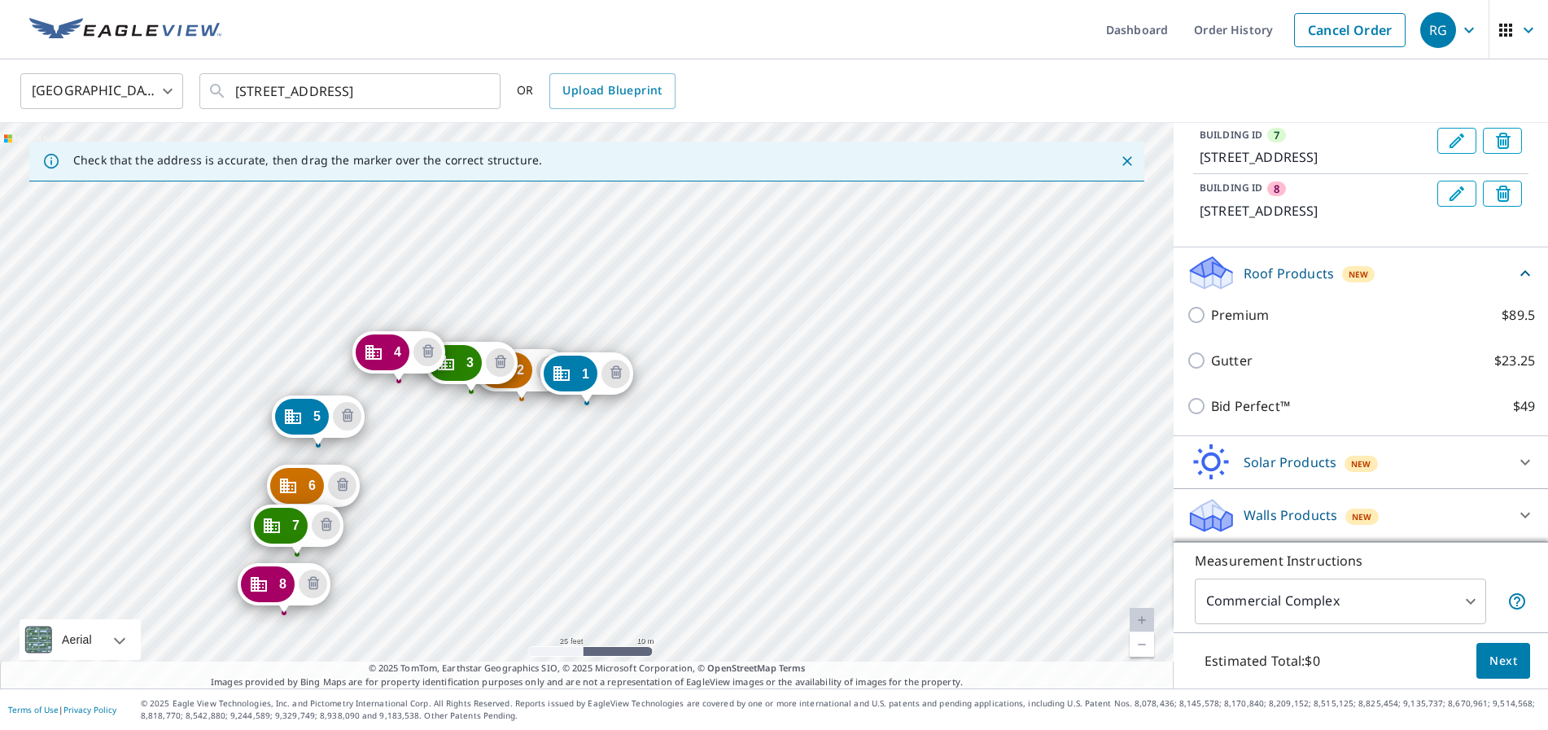
scroll to position [609, 0]
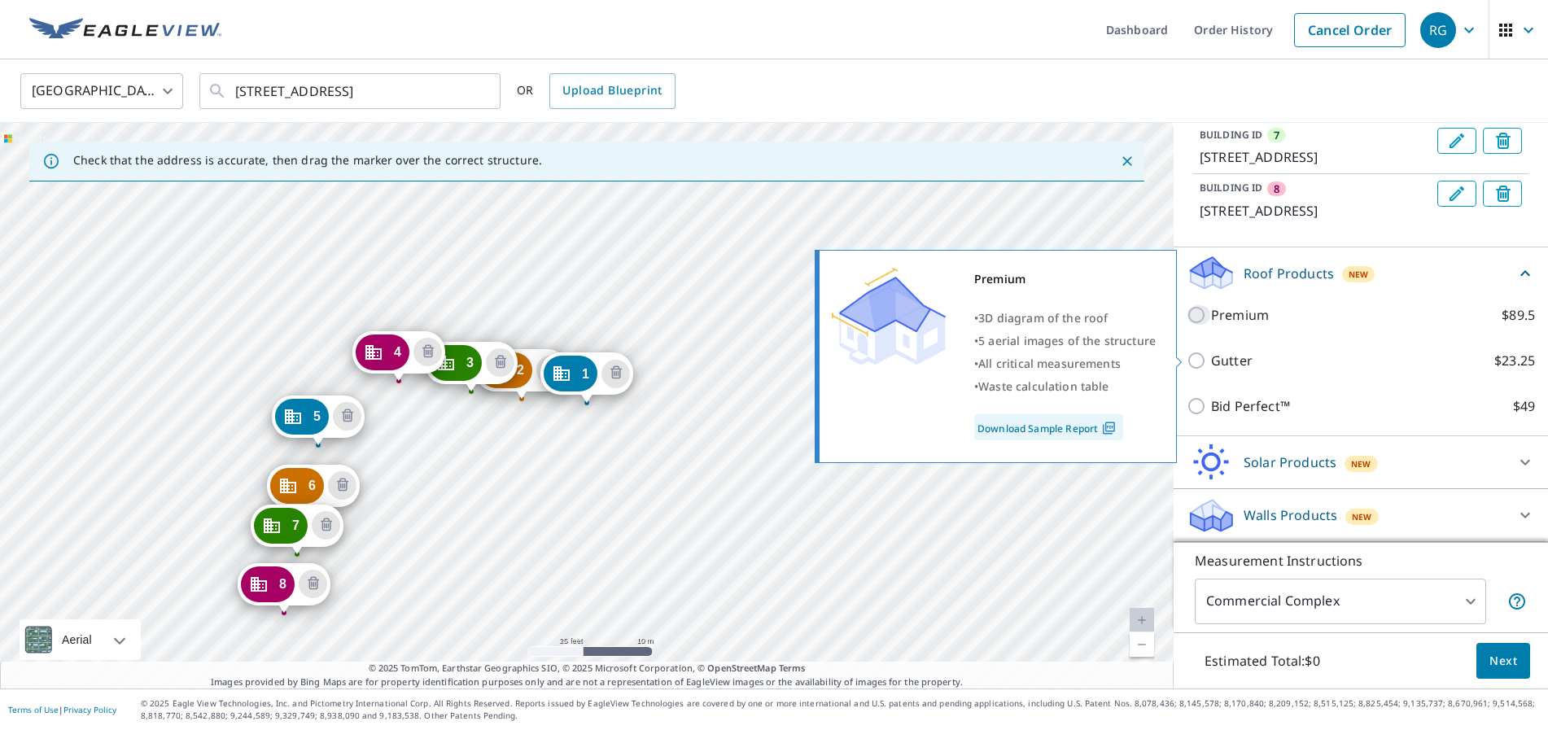
click at [1195, 325] on input "Premium $89.5" at bounding box center [1199, 315] width 24 height 20
checkbox input "true"
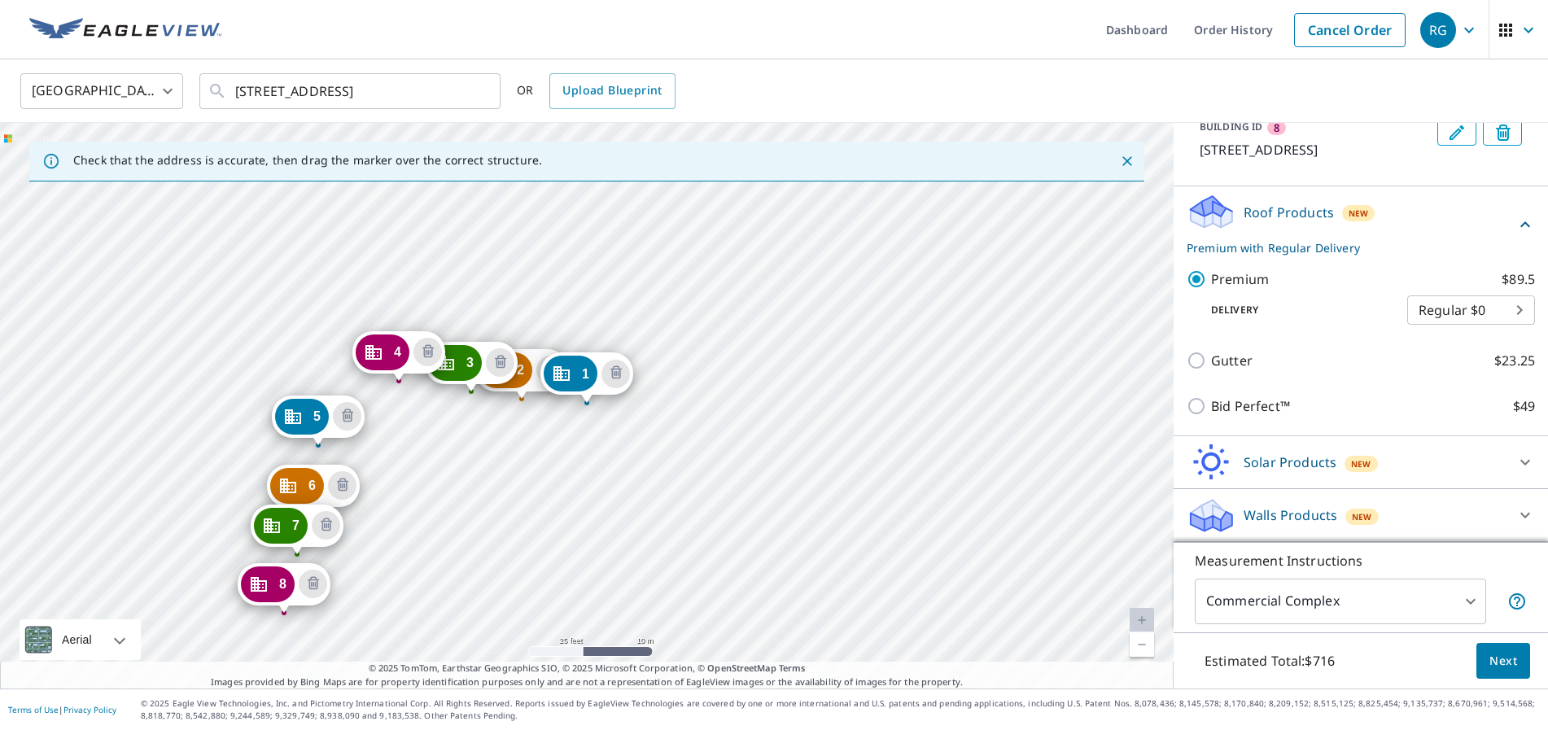
click at [1478, 418] on body "RG RG Dashboard Order History Cancel Order RG [GEOGRAPHIC_DATA] [GEOGRAPHIC_DAT…" at bounding box center [774, 365] width 1548 height 730
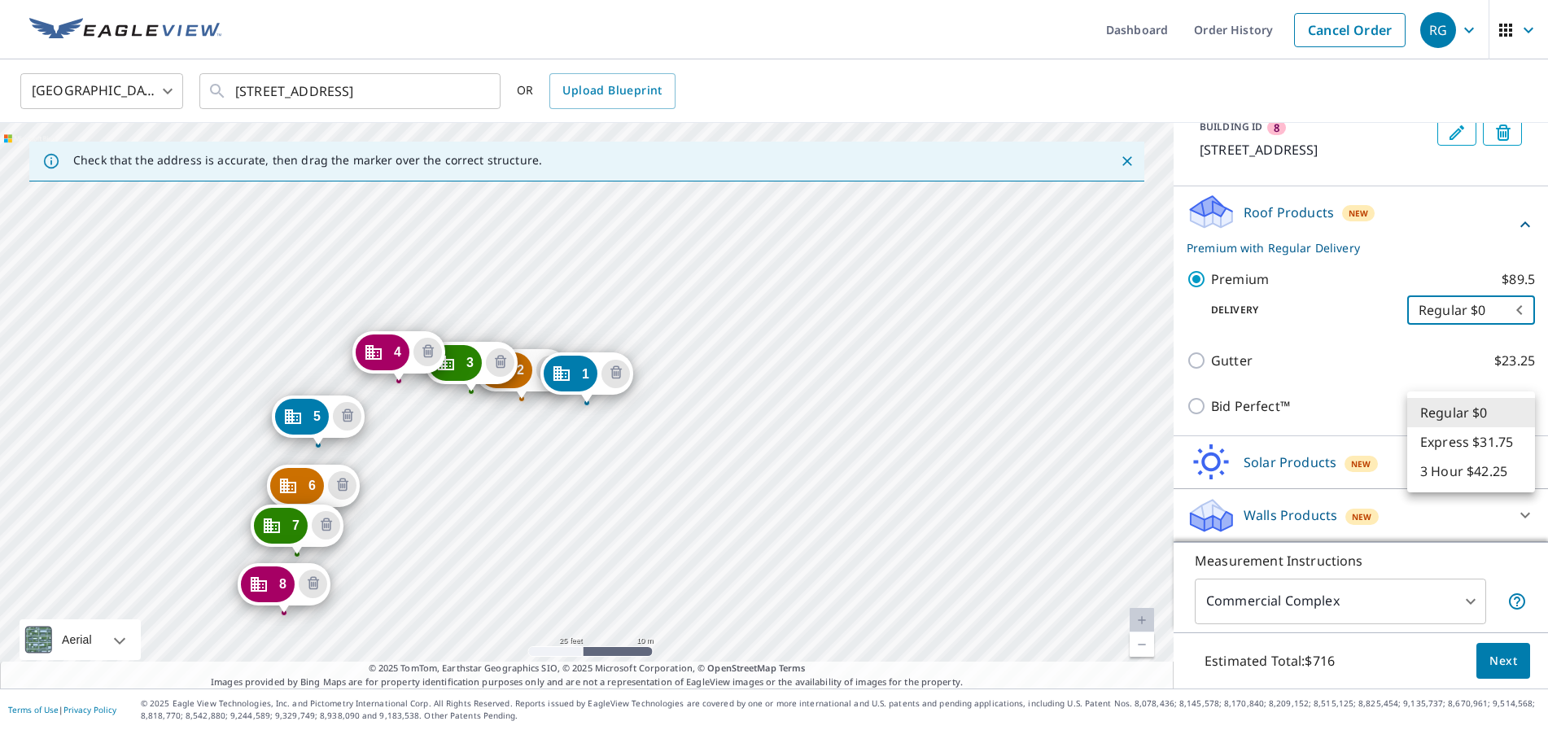
click at [1479, 416] on li "Regular $0" at bounding box center [1471, 412] width 128 height 29
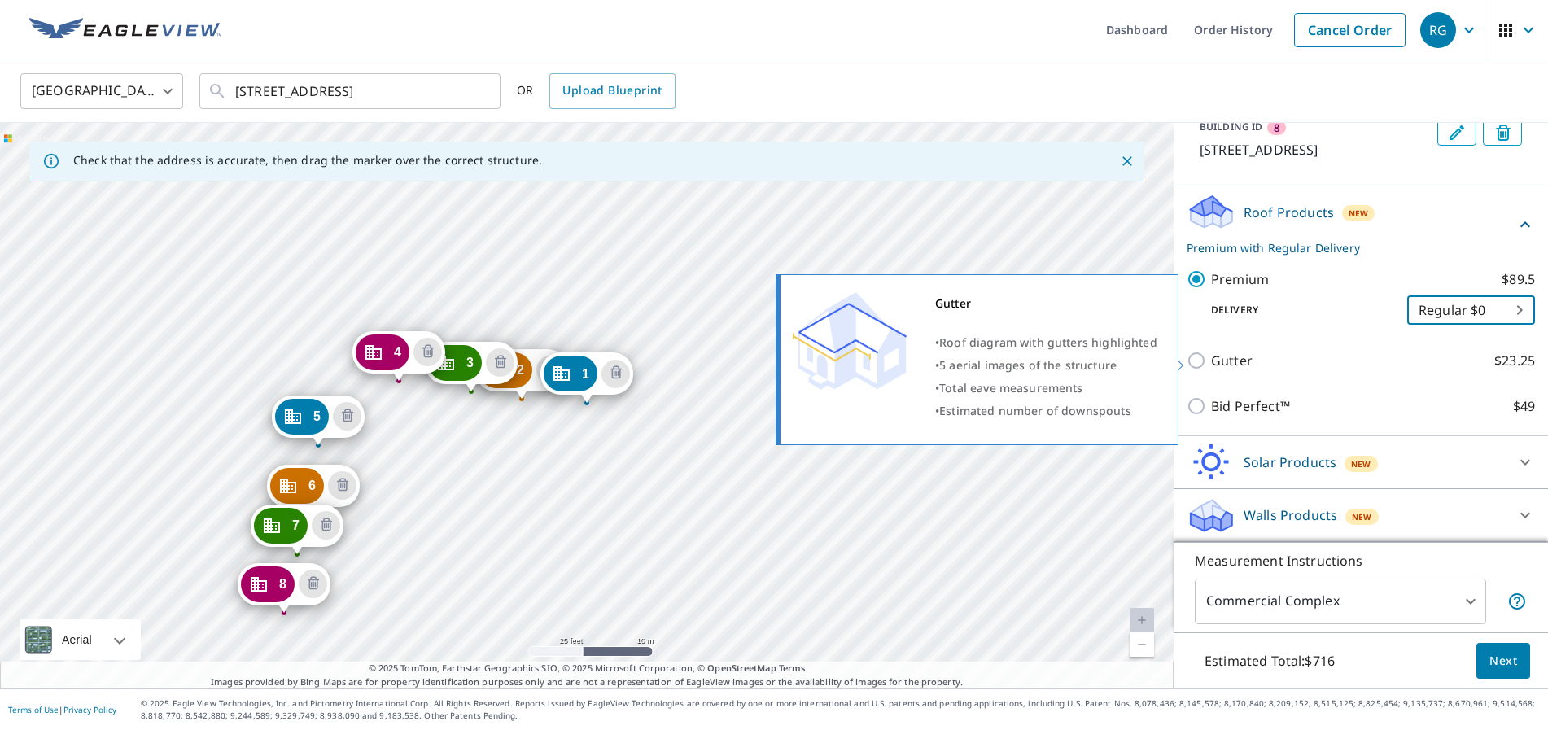
scroll to position [711, 0]
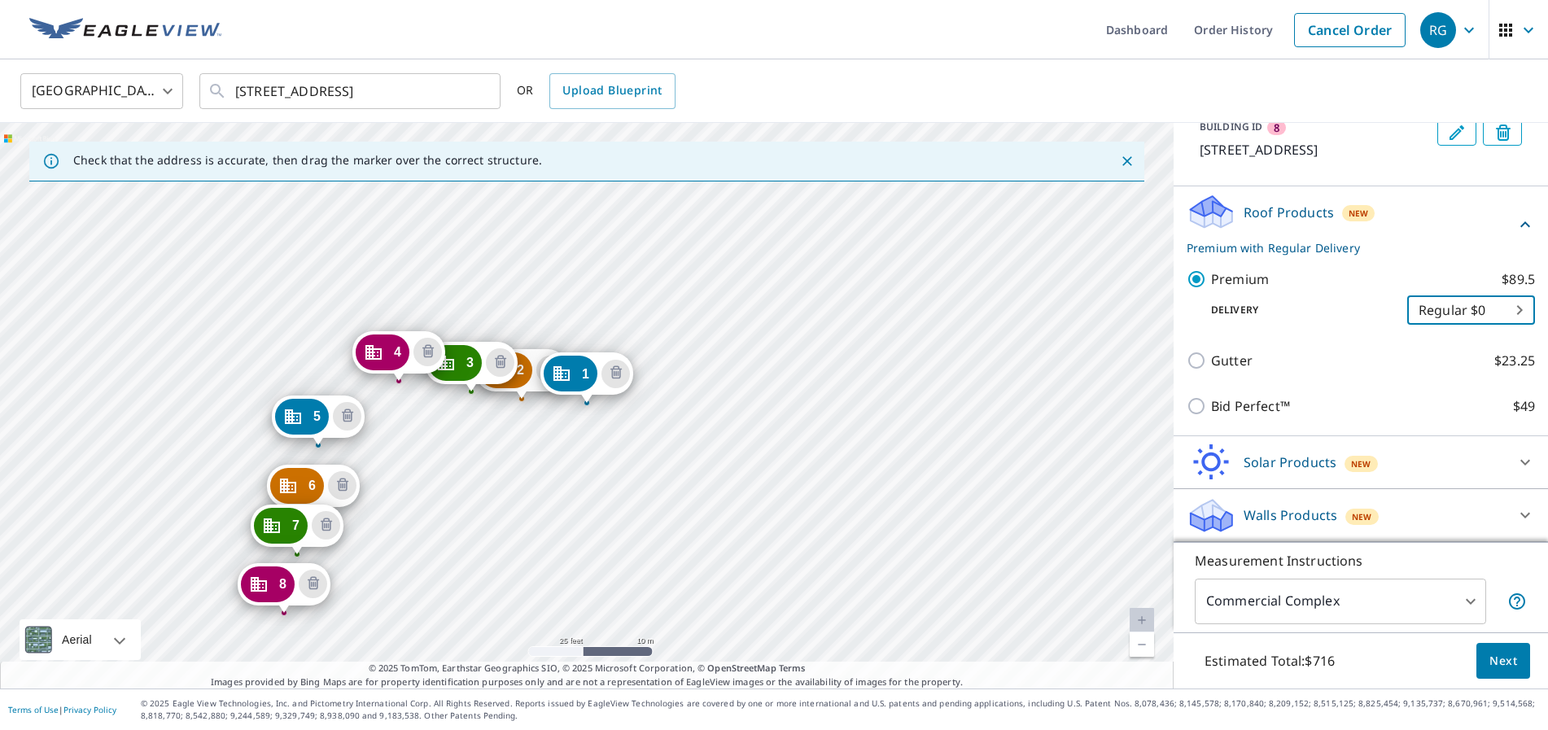
click at [1524, 222] on icon at bounding box center [1525, 224] width 10 height 6
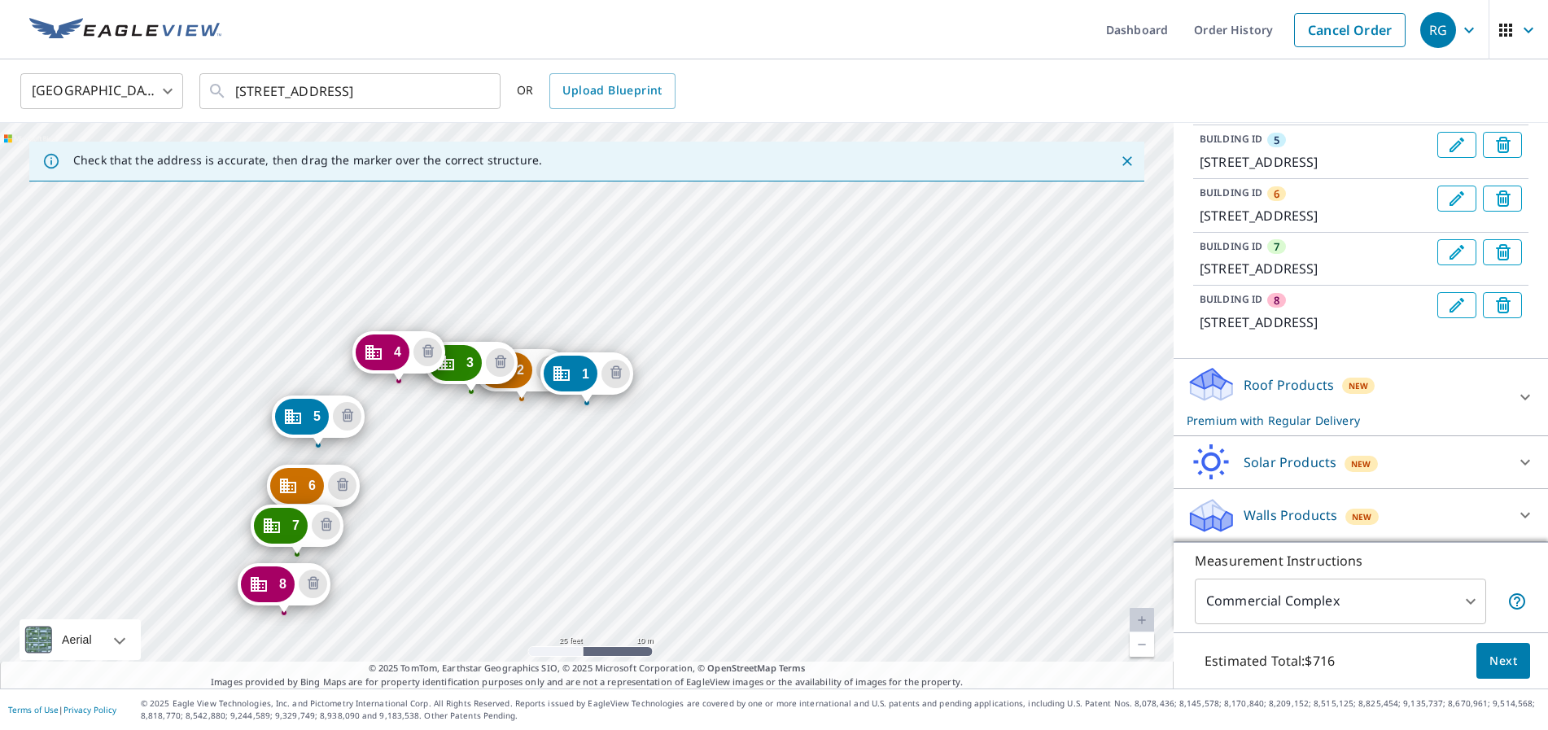
scroll to position [0, 0]
click at [616, 372] on icon "Delete building 1" at bounding box center [615, 373] width 5 height 5
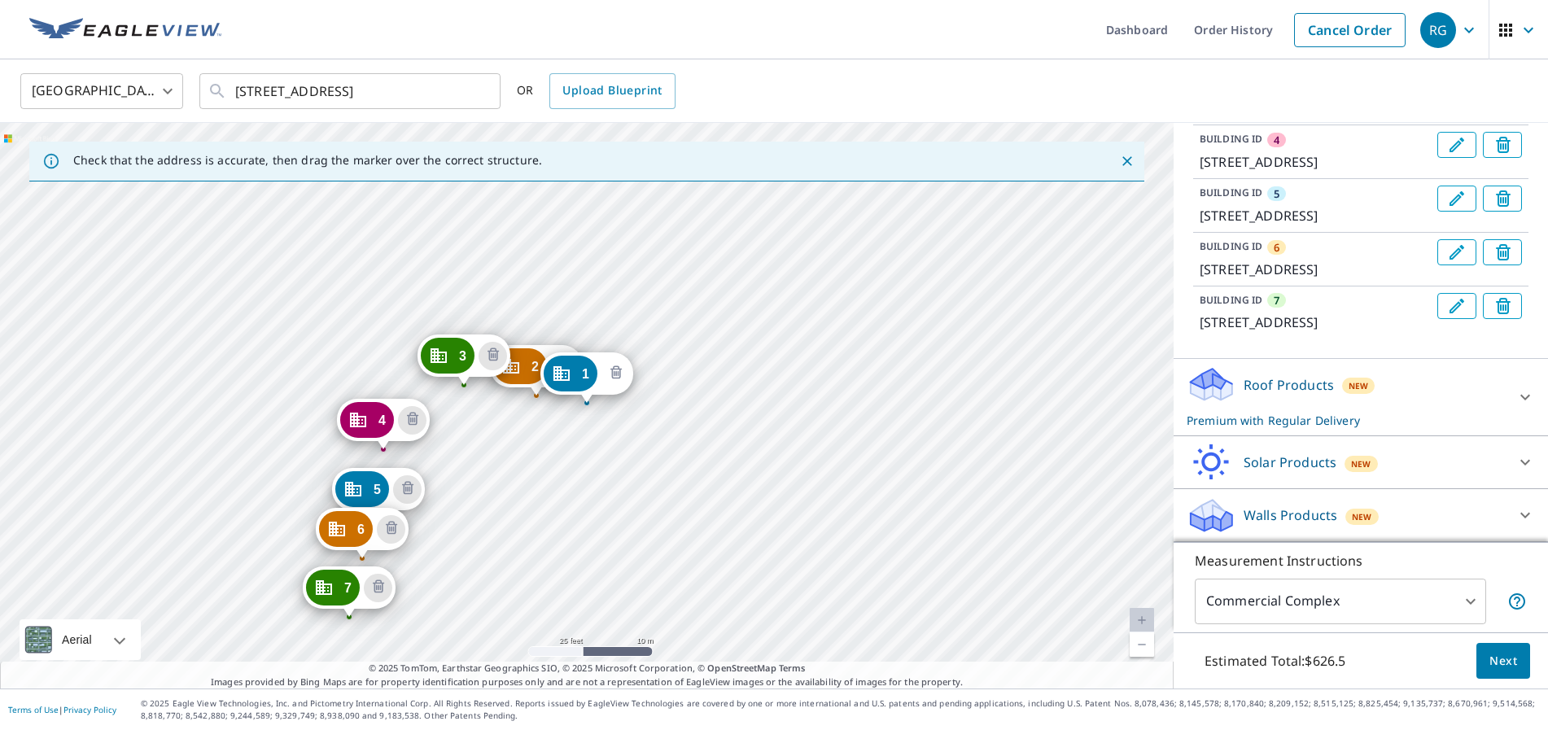
click at [616, 369] on icon "Delete building 1" at bounding box center [615, 372] width 11 height 13
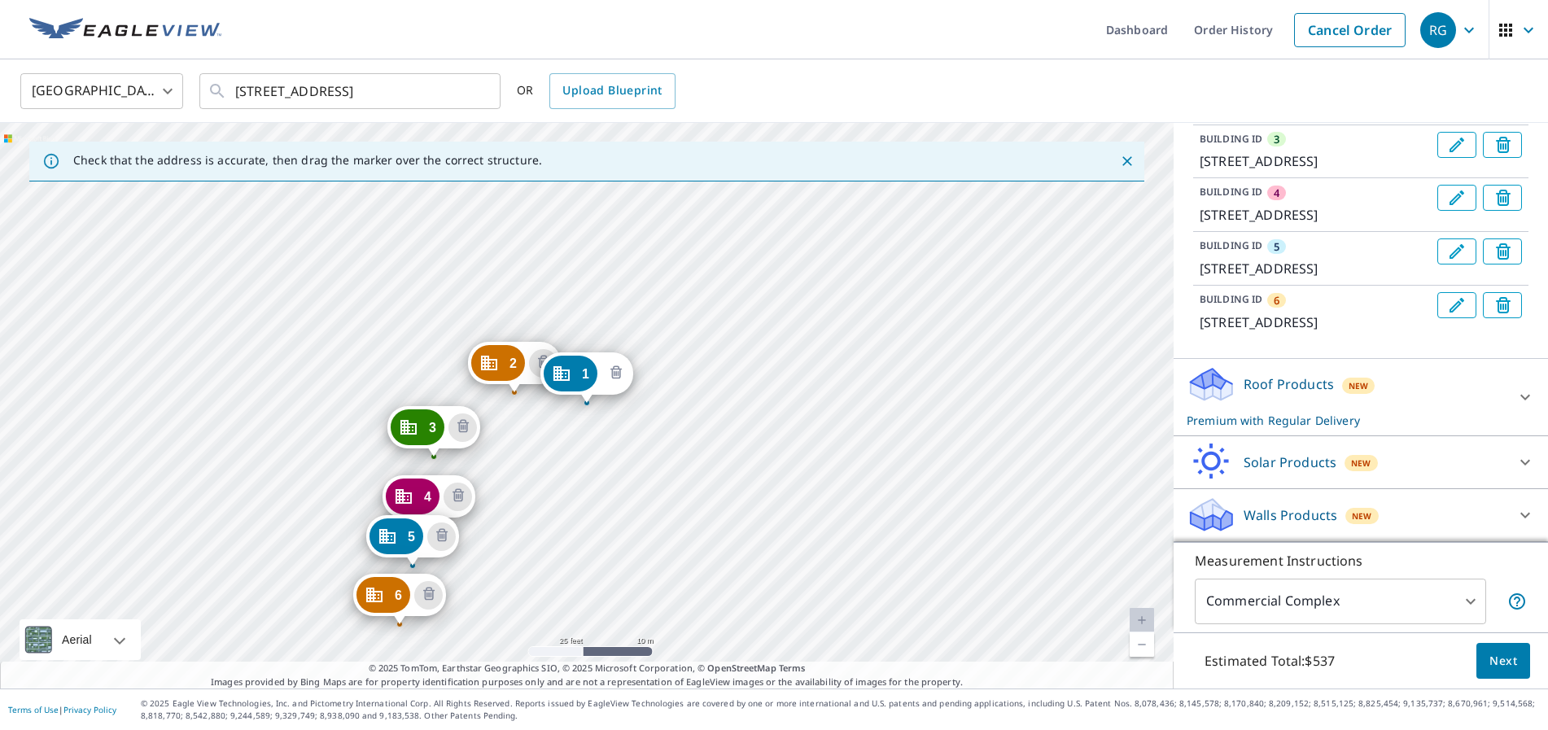
click at [615, 371] on icon "Delete building 1" at bounding box center [616, 374] width 20 height 20
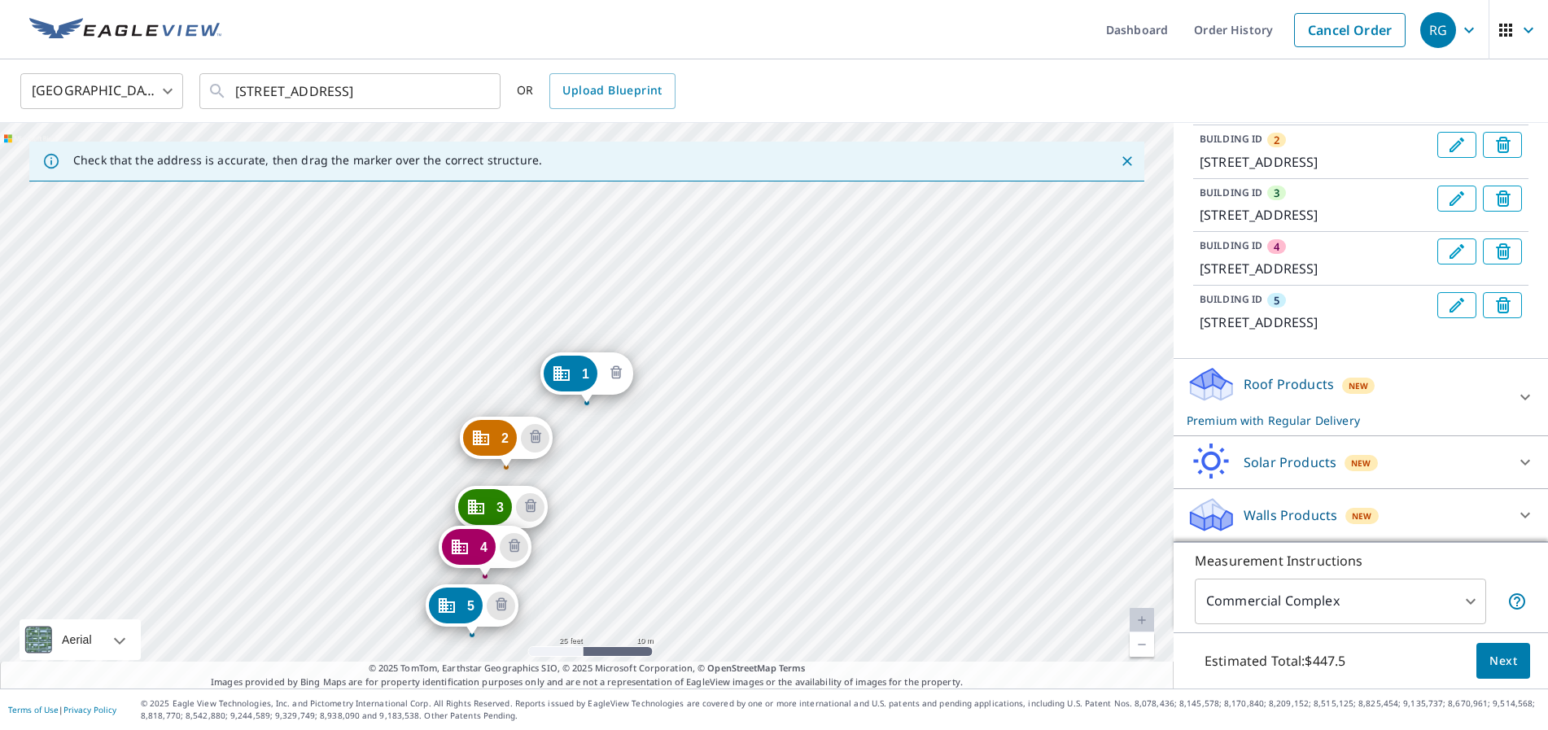
click at [612, 371] on icon "Delete building 1" at bounding box center [615, 372] width 11 height 13
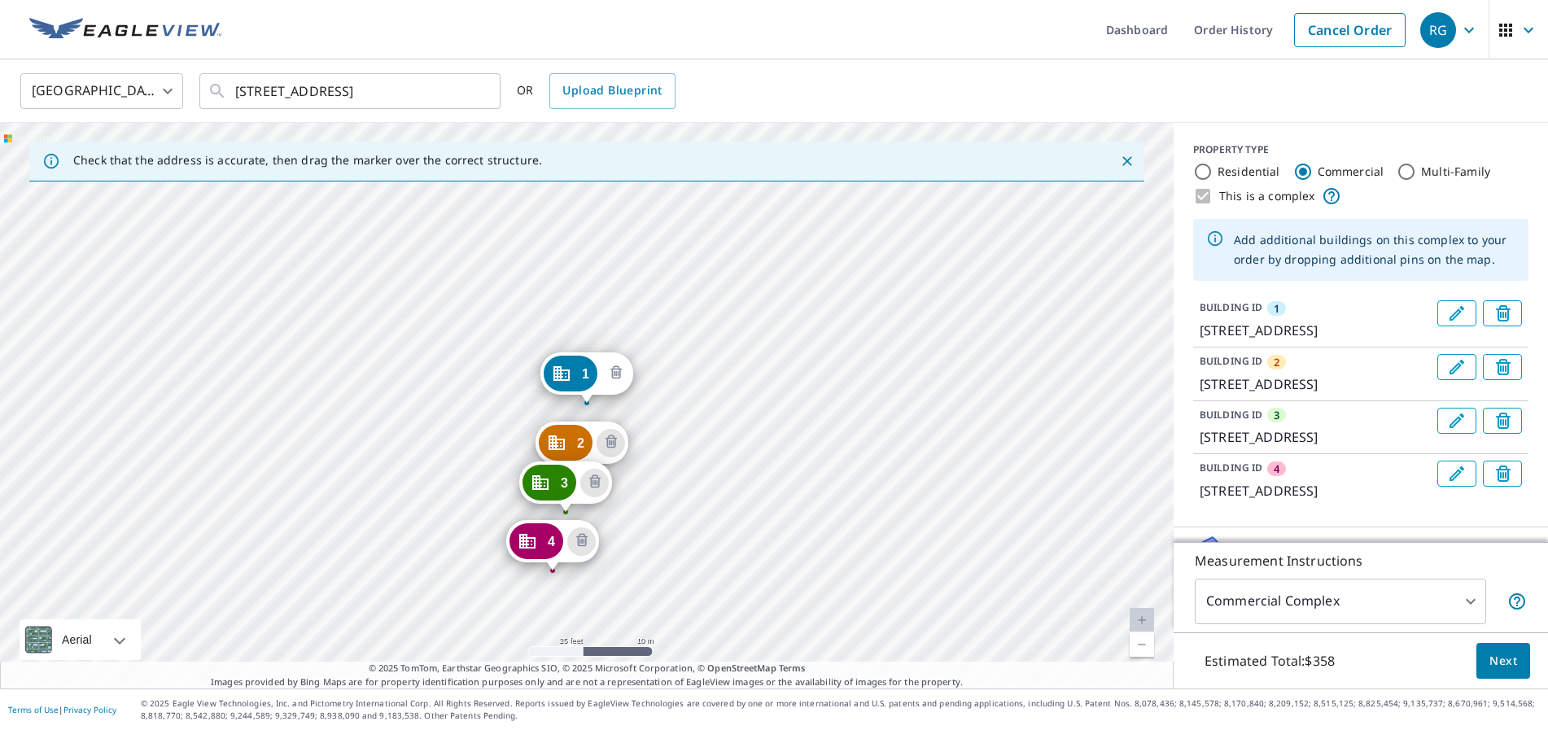
click at [621, 374] on icon "Delete building 1" at bounding box center [616, 374] width 20 height 20
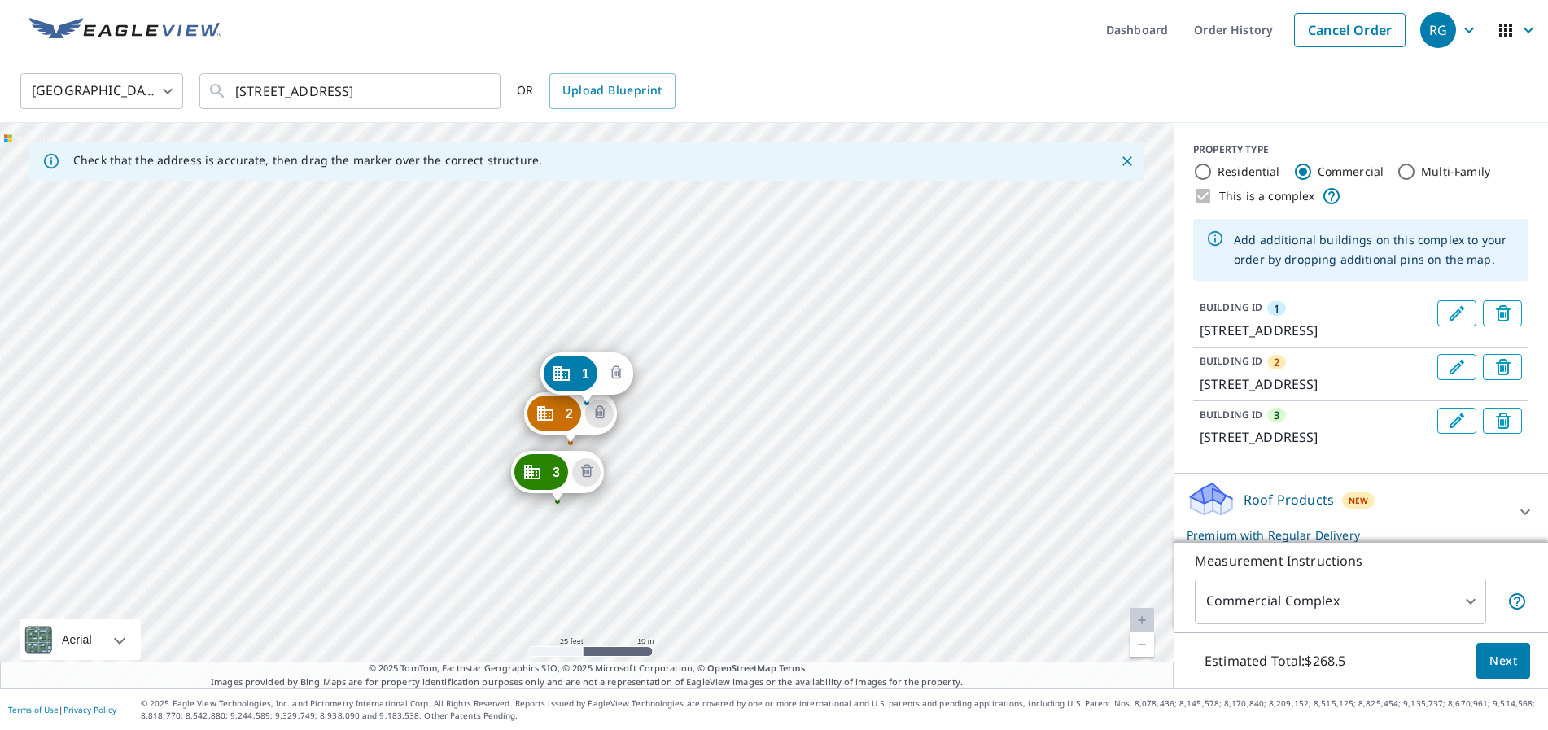
click at [610, 372] on icon "Delete building 1" at bounding box center [616, 374] width 20 height 20
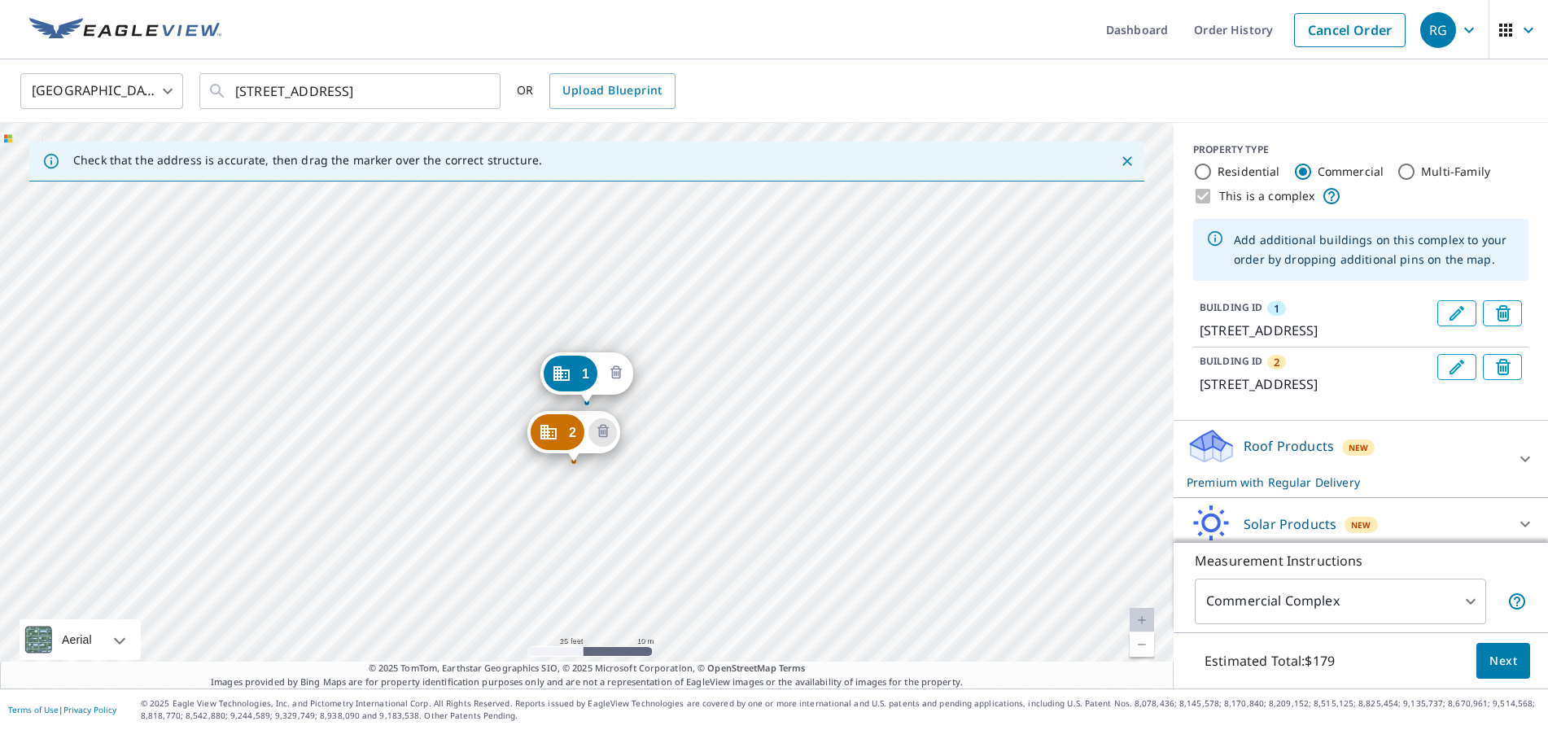
click at [610, 381] on icon "Delete building 1" at bounding box center [616, 374] width 20 height 20
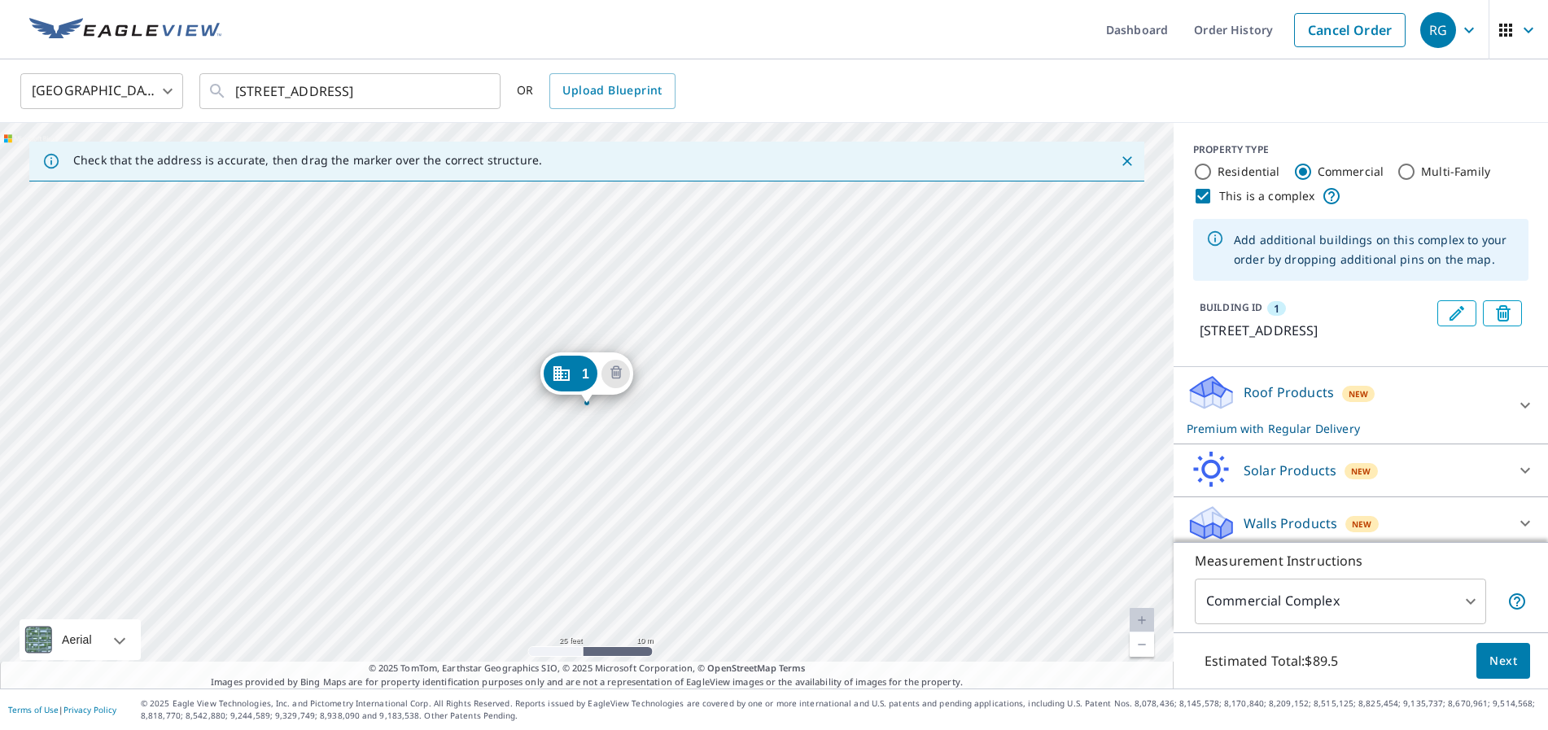
click at [613, 379] on icon "Delete building 1" at bounding box center [616, 374] width 20 height 20
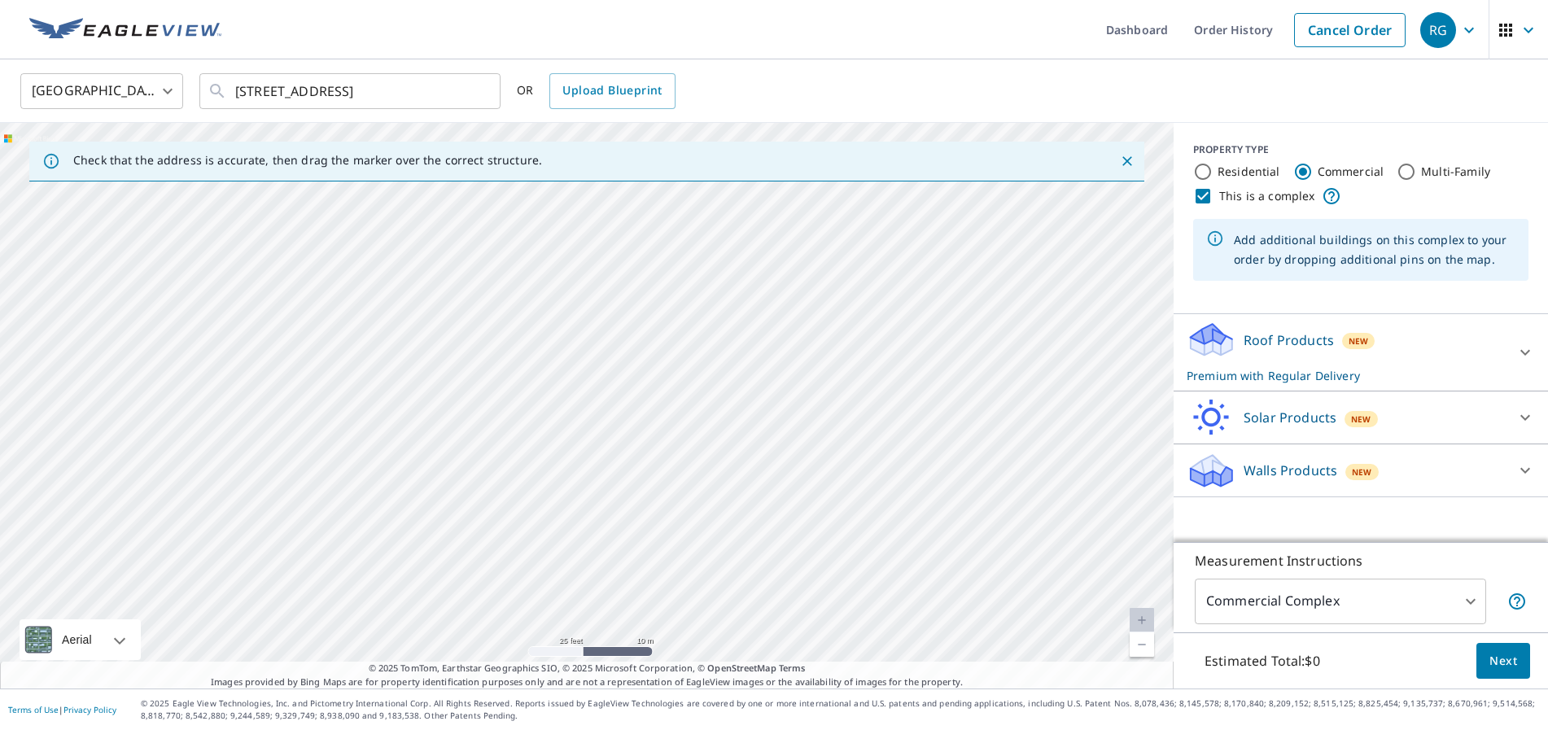
click at [1204, 164] on input "Residential" at bounding box center [1203, 172] width 20 height 20
radio input "true"
type input "1"
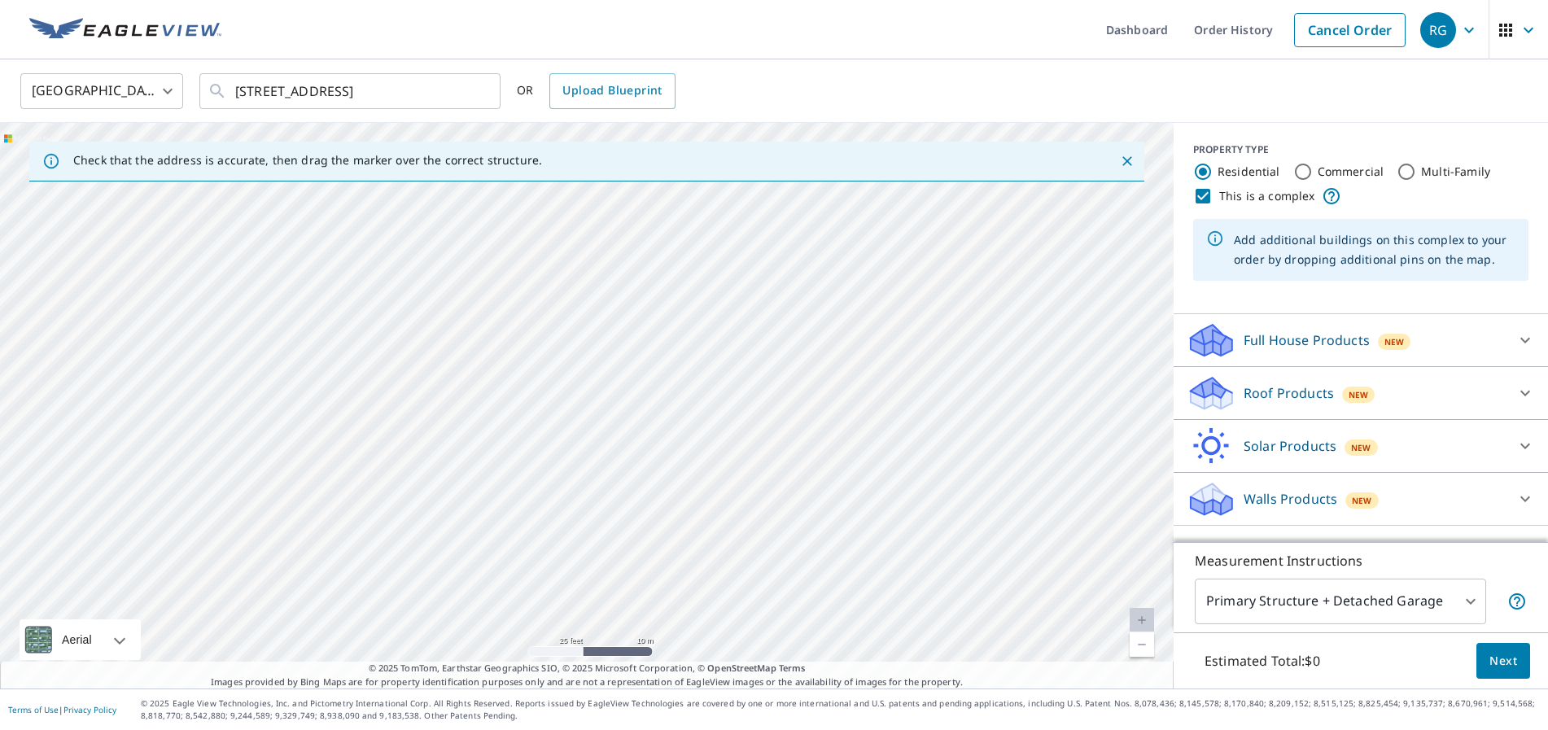
click at [597, 409] on div at bounding box center [587, 406] width 1174 height 566
click at [579, 409] on div at bounding box center [587, 406] width 1174 height 566
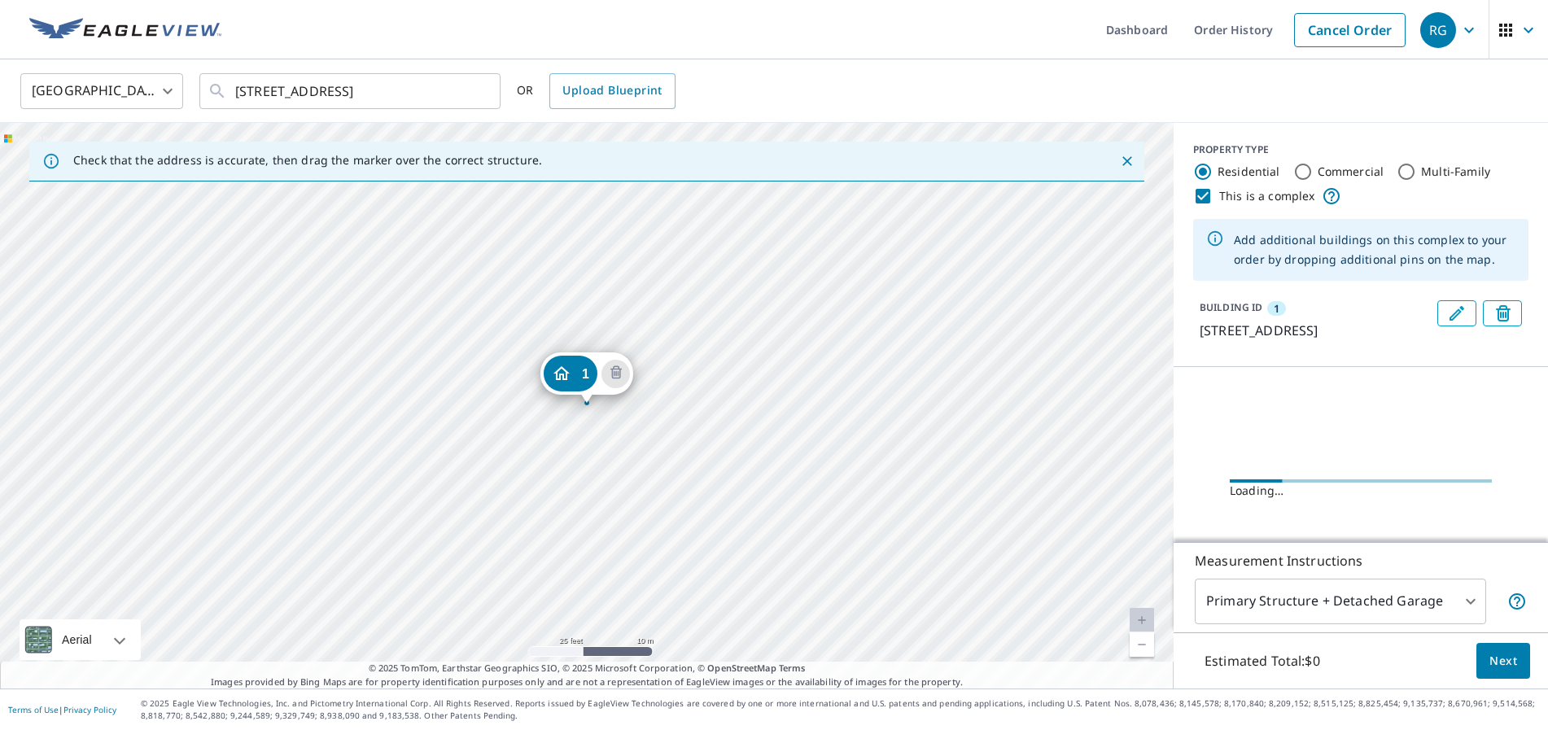
click at [522, 398] on div "[STREET_ADDRESS][PERSON_NAME]" at bounding box center [587, 406] width 1174 height 566
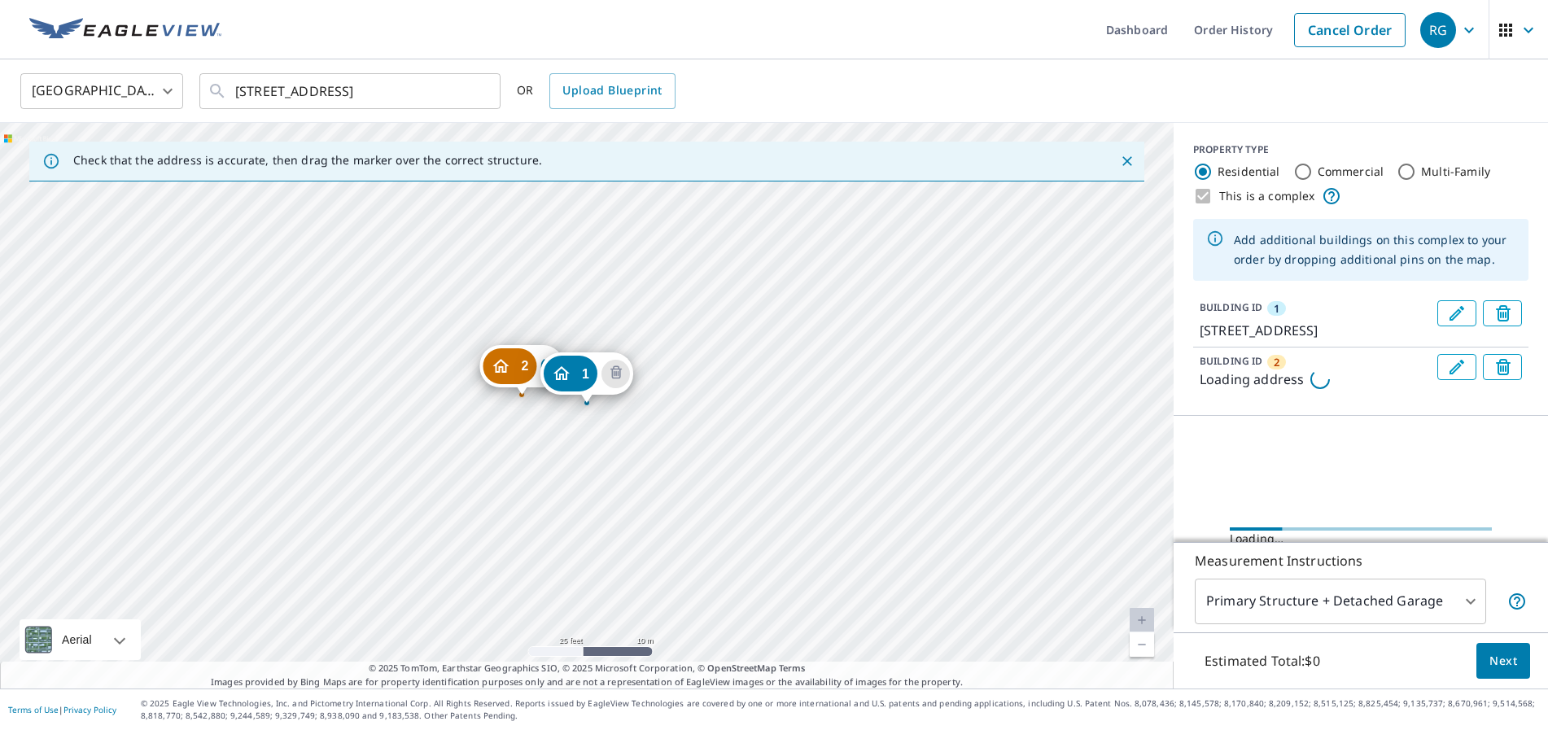
click at [522, 398] on div "2 Loading address [STREET_ADDRESS][PERSON_NAME]" at bounding box center [587, 406] width 1174 height 566
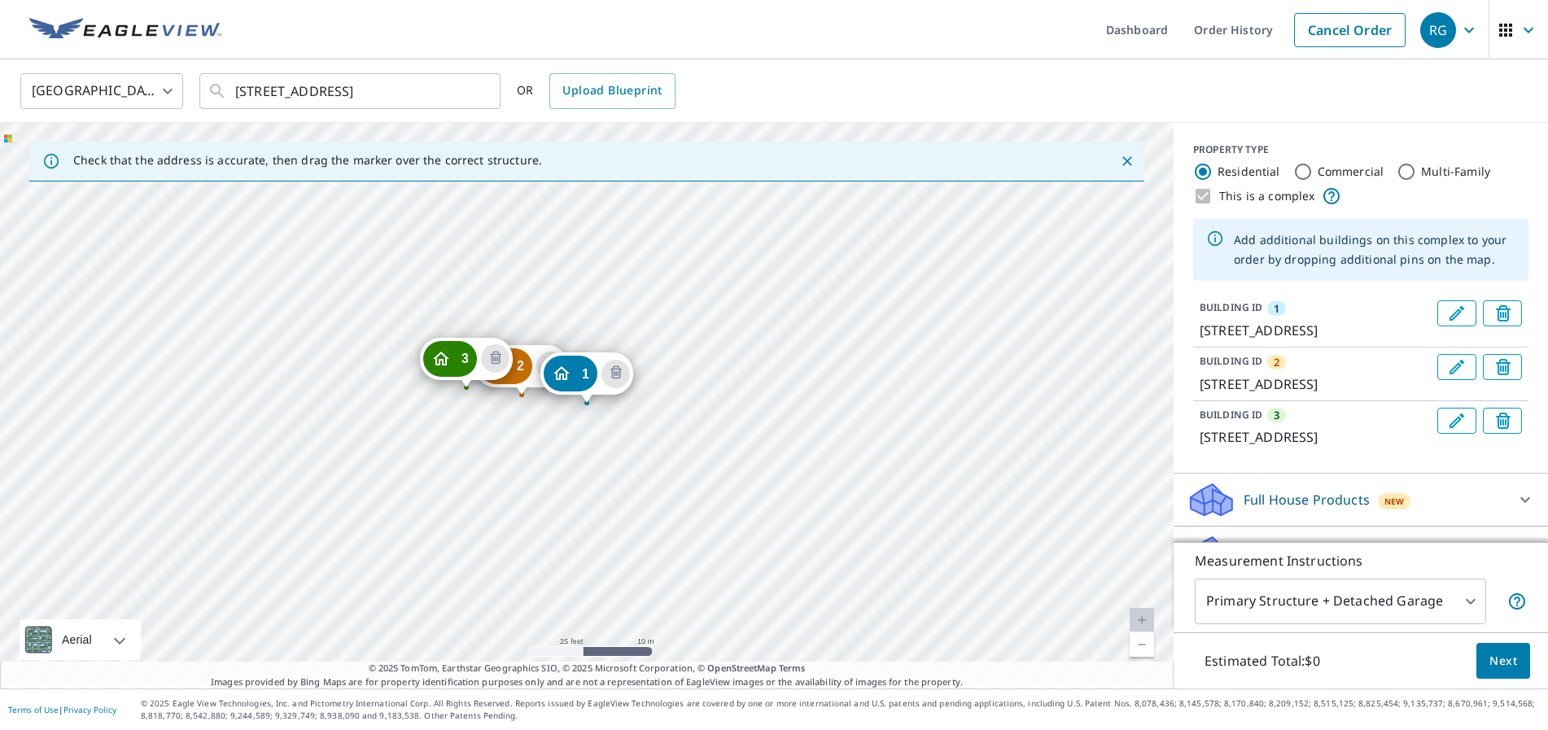
drag, startPoint x: 506, startPoint y: 372, endPoint x: 451, endPoint y: 365, distance: 55.8
click at [613, 373] on icon "Delete building 1" at bounding box center [616, 374] width 20 height 20
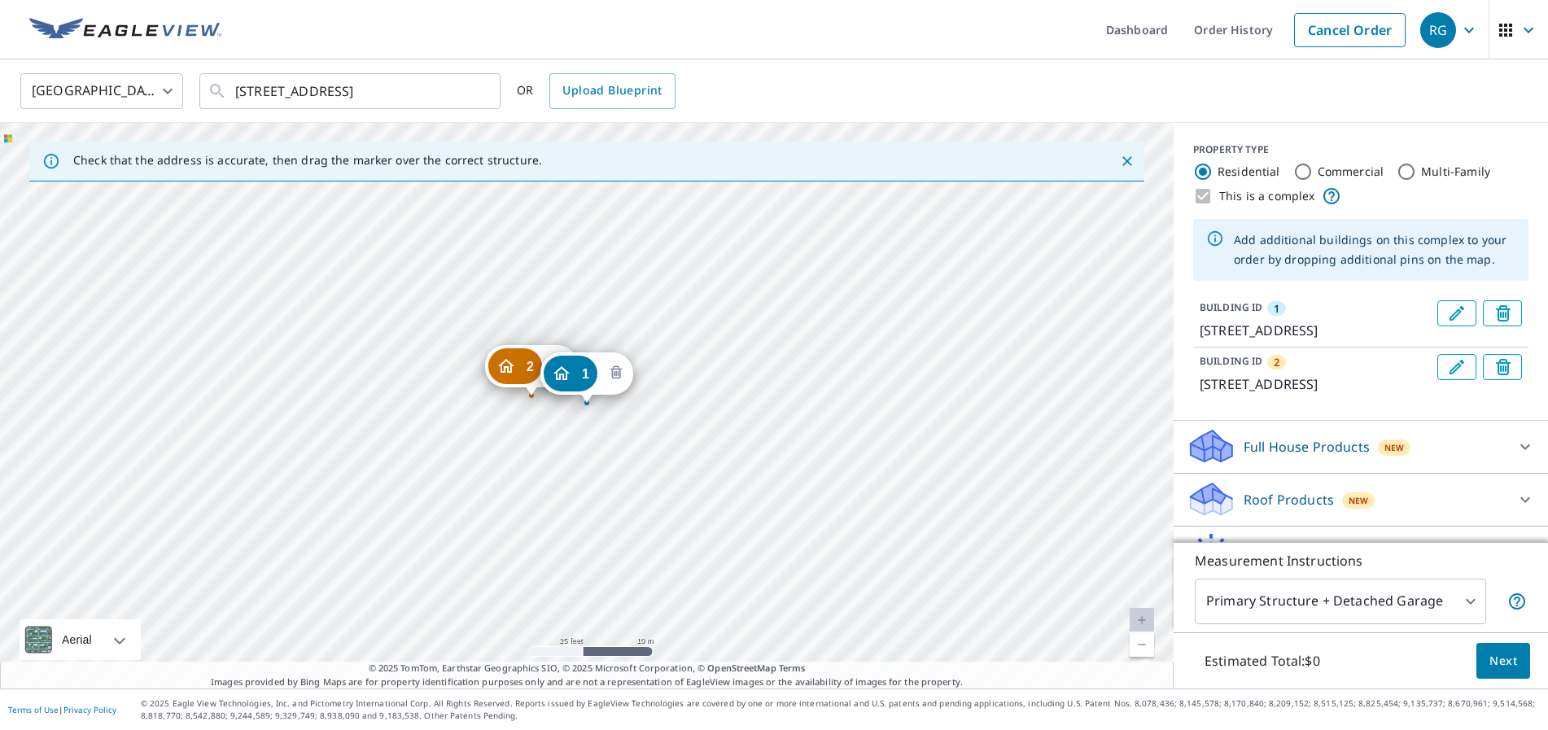
click at [618, 380] on icon "Delete building 1" at bounding box center [616, 374] width 20 height 20
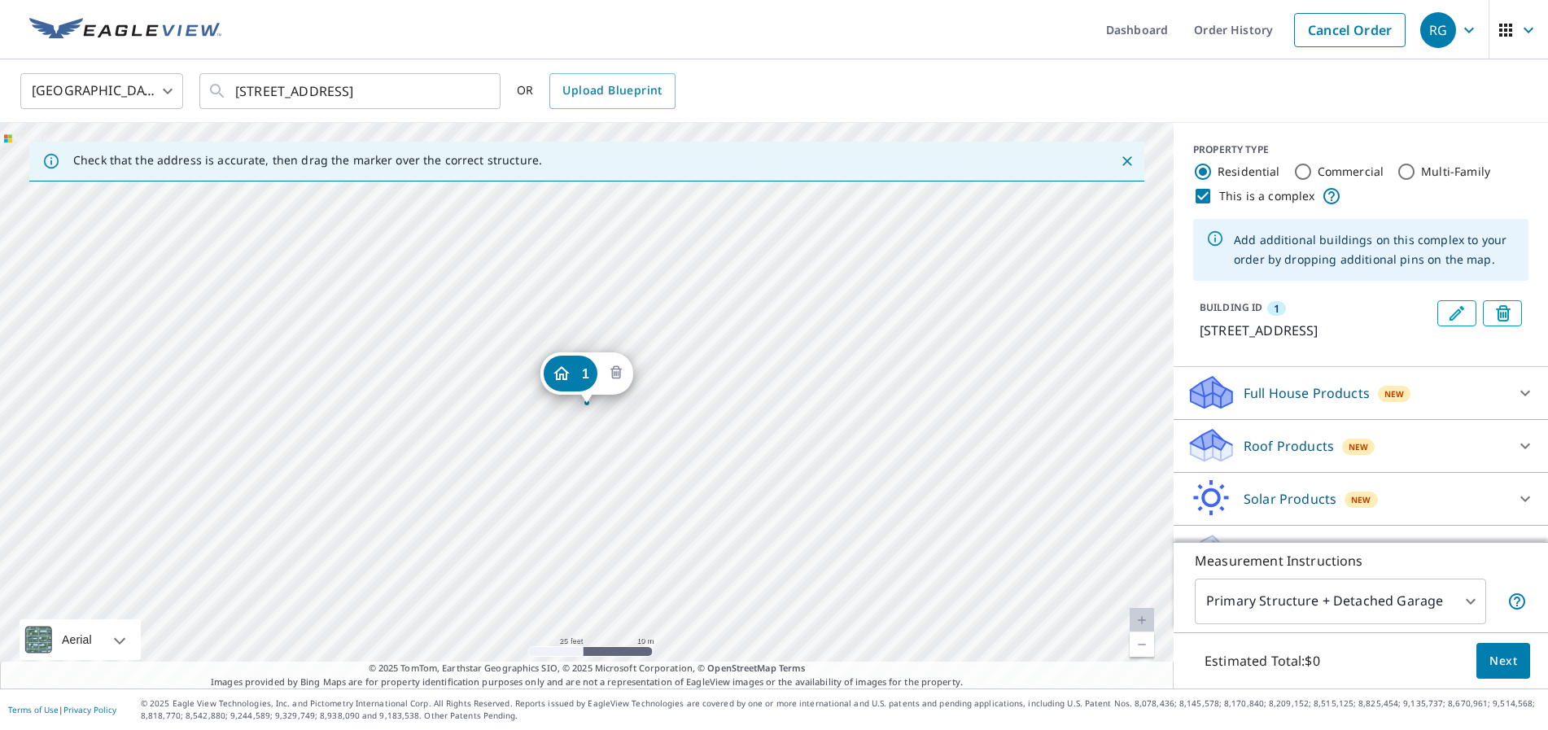
click at [614, 375] on icon "Delete building 1" at bounding box center [616, 374] width 20 height 20
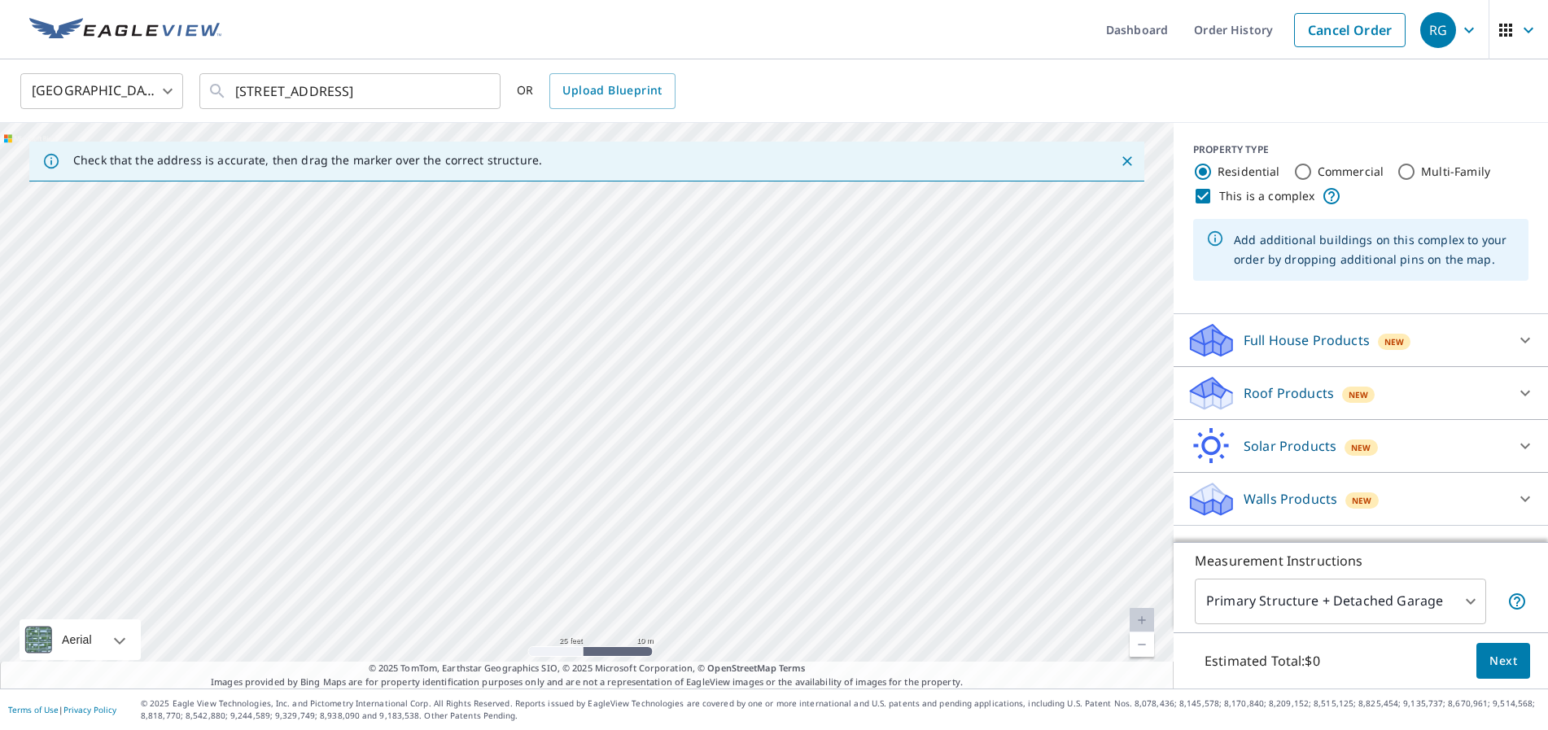
click at [584, 412] on div at bounding box center [587, 406] width 1174 height 566
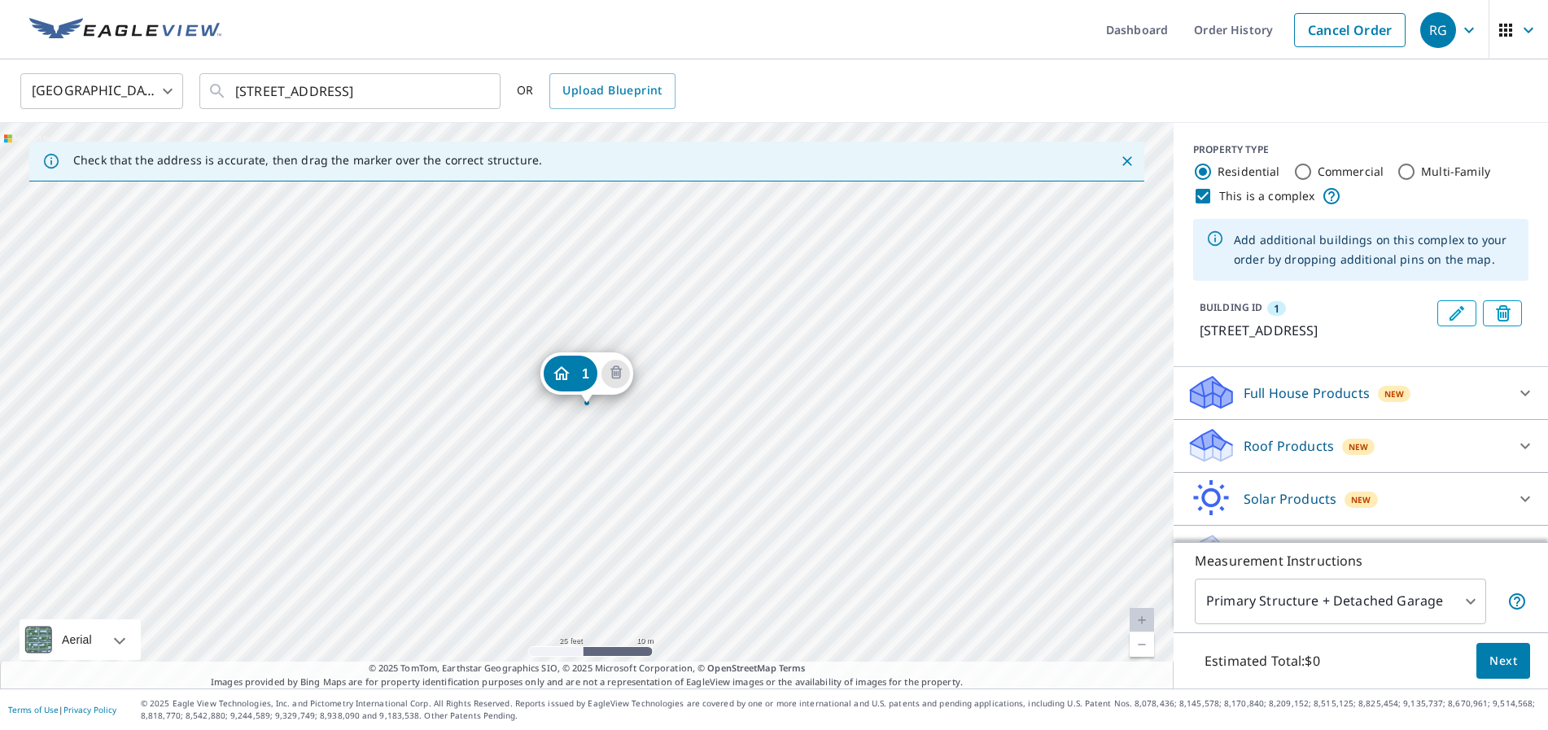
click at [526, 391] on div "[STREET_ADDRESS][PERSON_NAME]" at bounding box center [587, 406] width 1174 height 566
click at [526, 390] on div "[STREET_ADDRESS][PERSON_NAME]" at bounding box center [587, 406] width 1174 height 566
click at [622, 374] on icon "Delete building 1" at bounding box center [616, 374] width 20 height 20
